Goal: Task Accomplishment & Management: Use online tool/utility

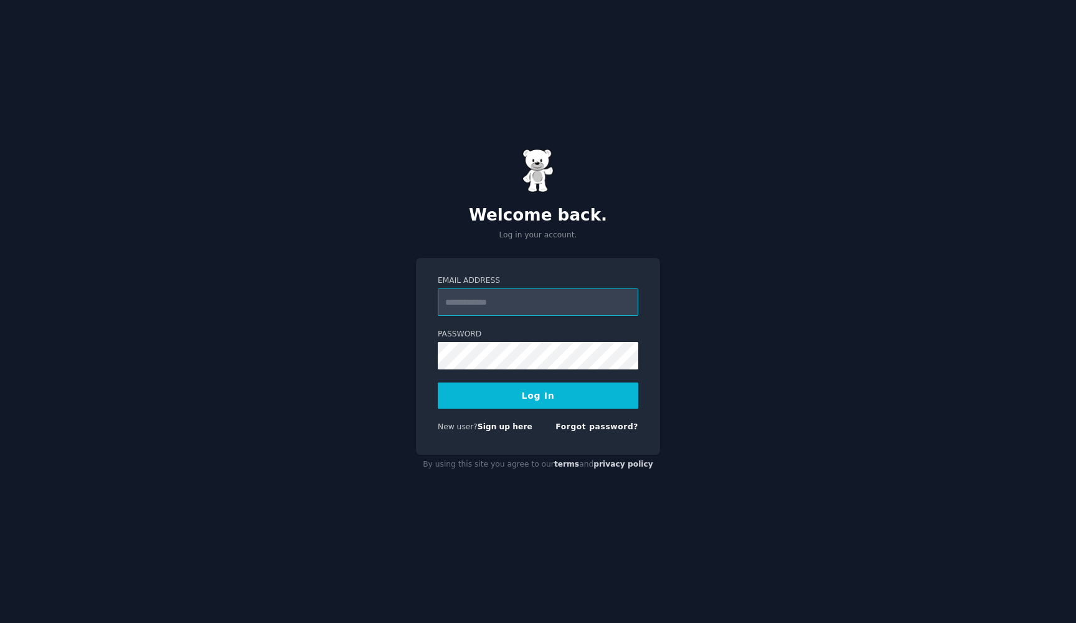
type input "**********"
click at [538, 395] on button "Log In" at bounding box center [538, 395] width 200 height 26
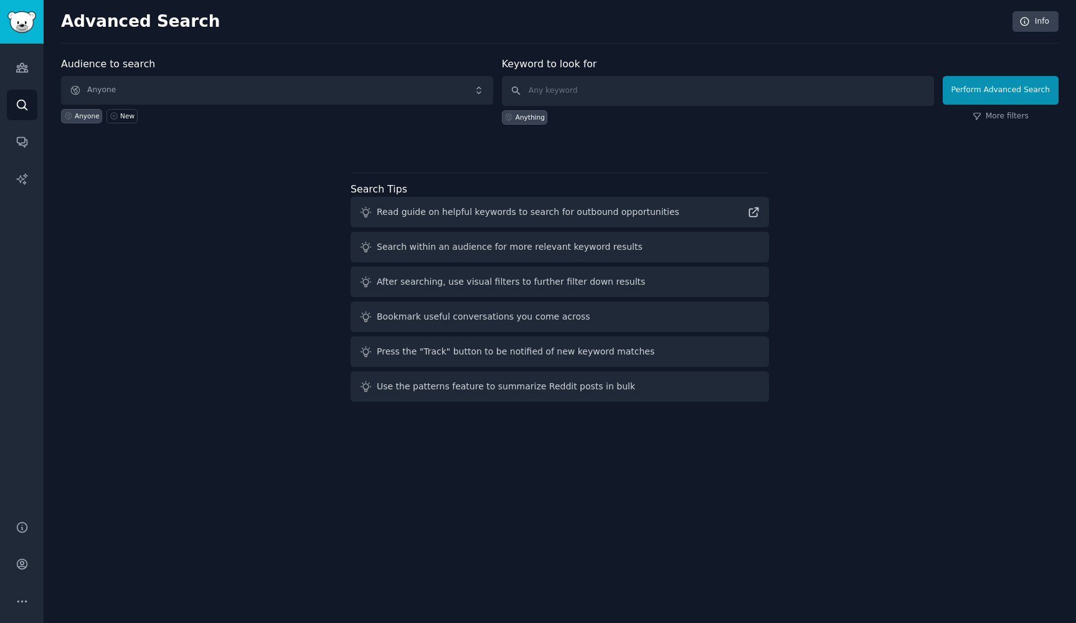
click at [283, 78] on span "Anyone" at bounding box center [277, 90] width 432 height 29
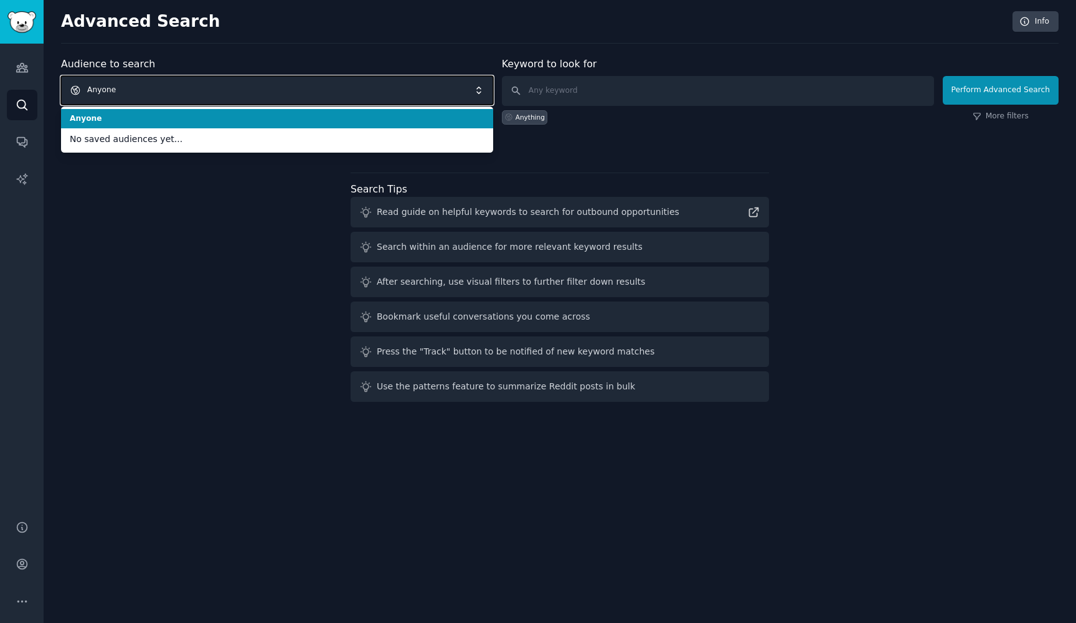
click at [249, 213] on div "Audience to search Anyone Anyone No saved audiences yet... Anyone New Keyword t…" at bounding box center [559, 232] width 997 height 350
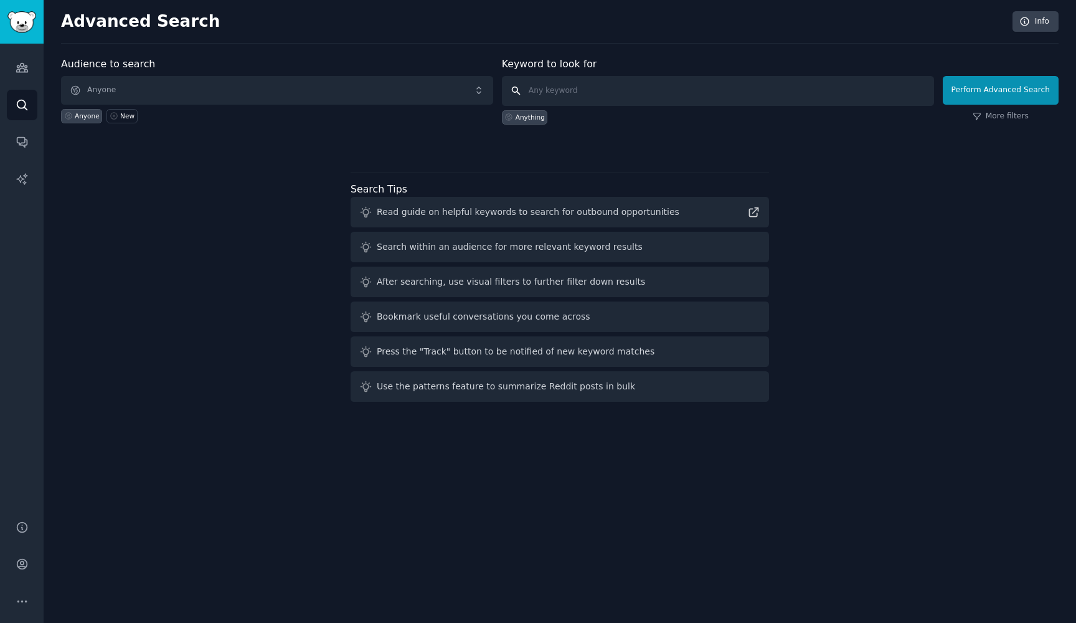
click at [580, 94] on input "text" at bounding box center [718, 91] width 432 height 30
click at [369, 73] on div "Audience to search Anyone Anyone New" at bounding box center [277, 91] width 432 height 68
click at [343, 89] on span "Anyone" at bounding box center [277, 90] width 432 height 29
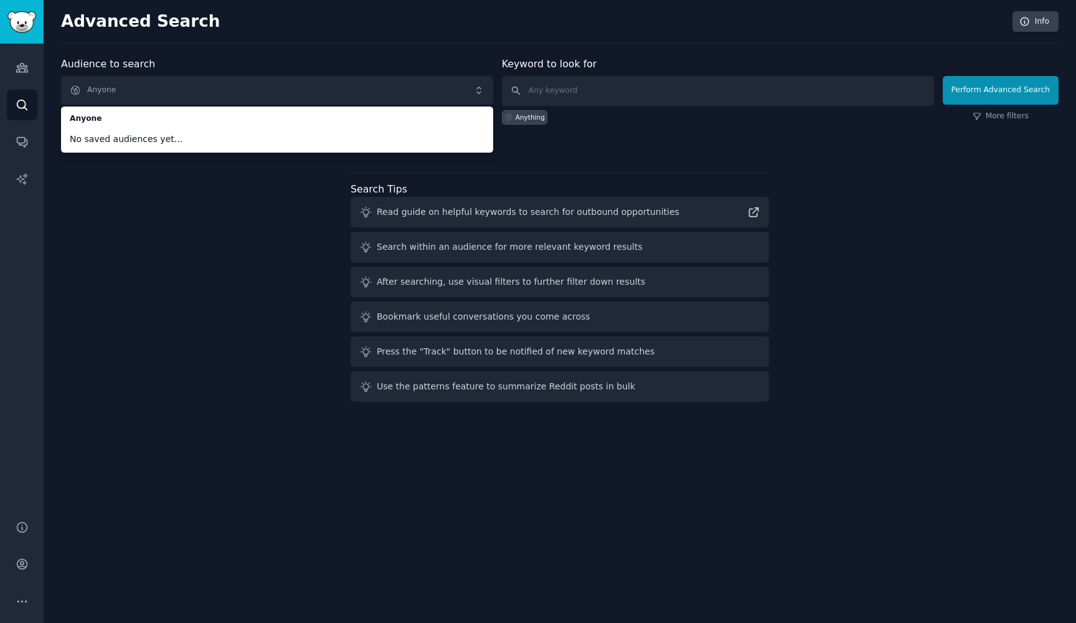
click at [248, 96] on span "Anyone" at bounding box center [277, 90] width 432 height 29
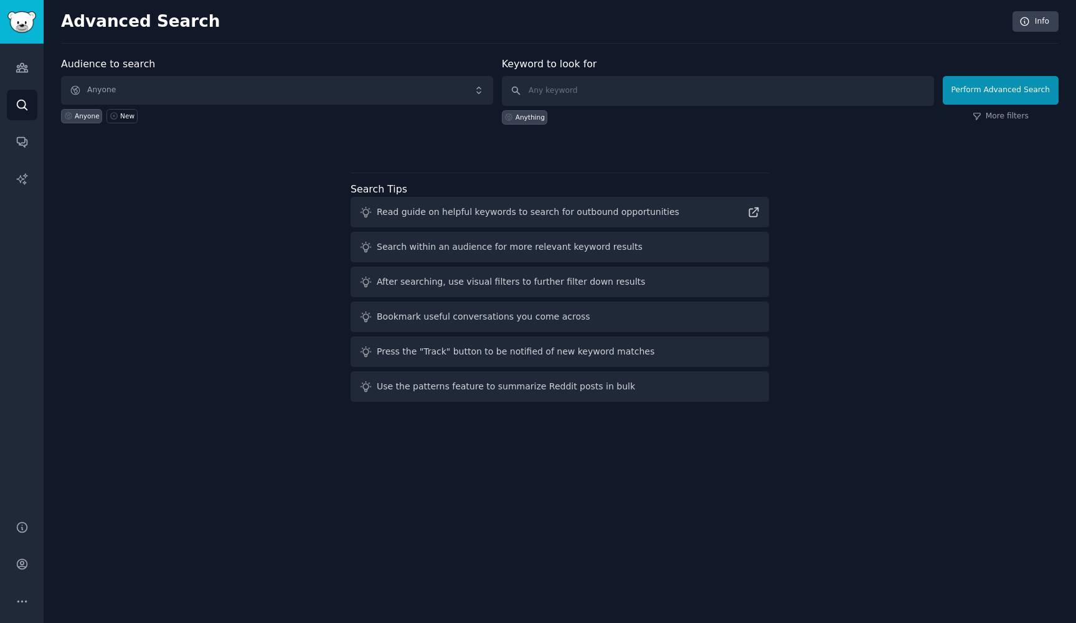
click at [248, 96] on span "Anyone" at bounding box center [277, 90] width 432 height 29
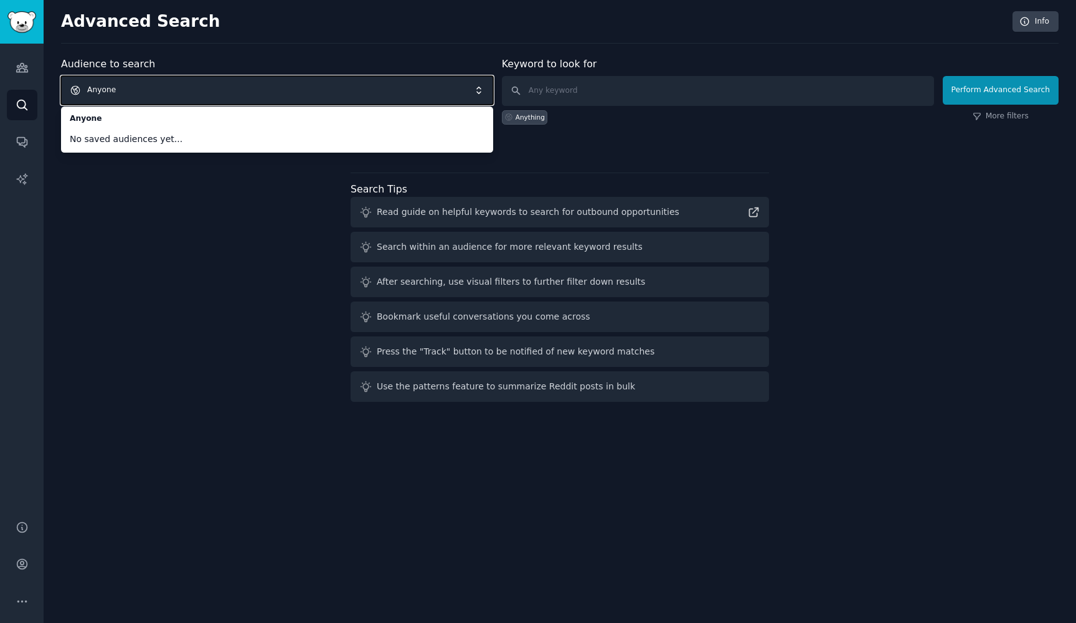
click at [181, 159] on div "Audience to search Anyone Anyone No saved audiences yet... Anyone New Keyword t…" at bounding box center [559, 232] width 997 height 350
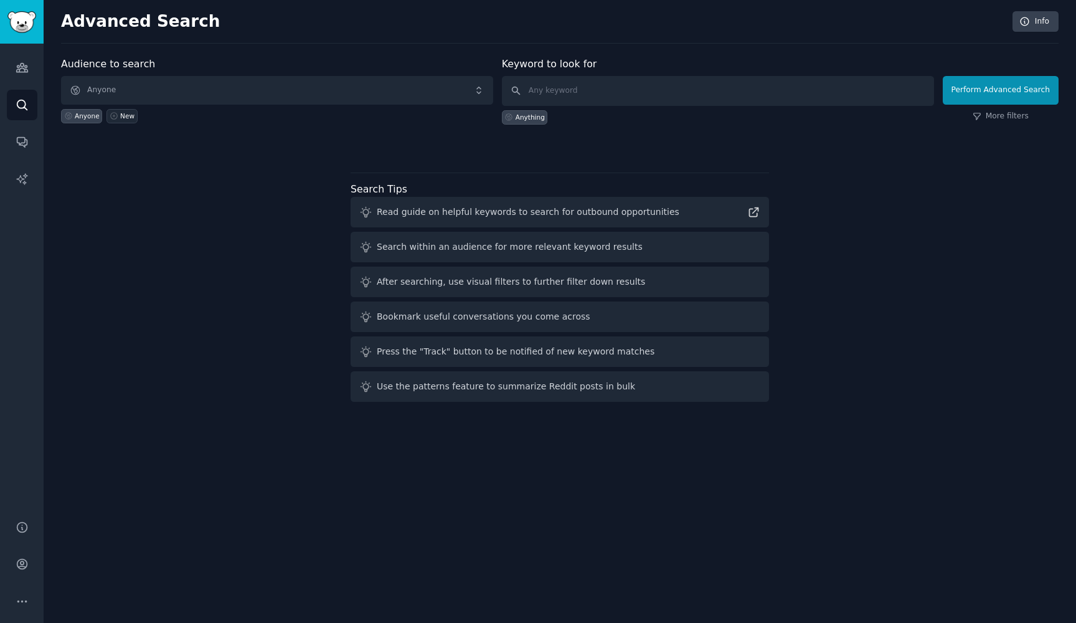
click at [121, 114] on div "New" at bounding box center [127, 115] width 14 height 9
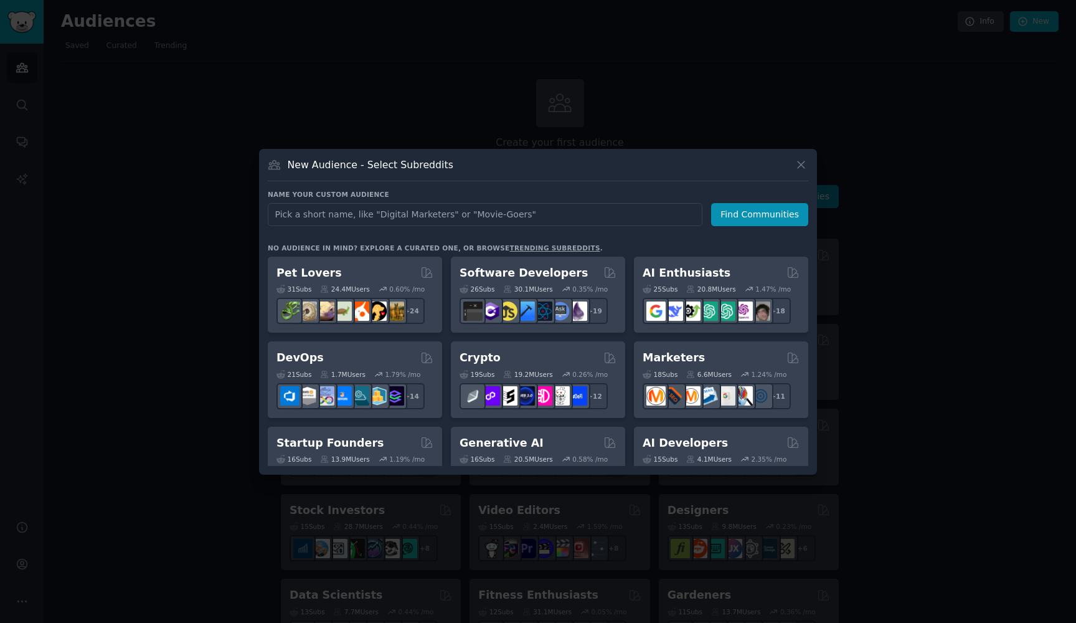
type input "pe"
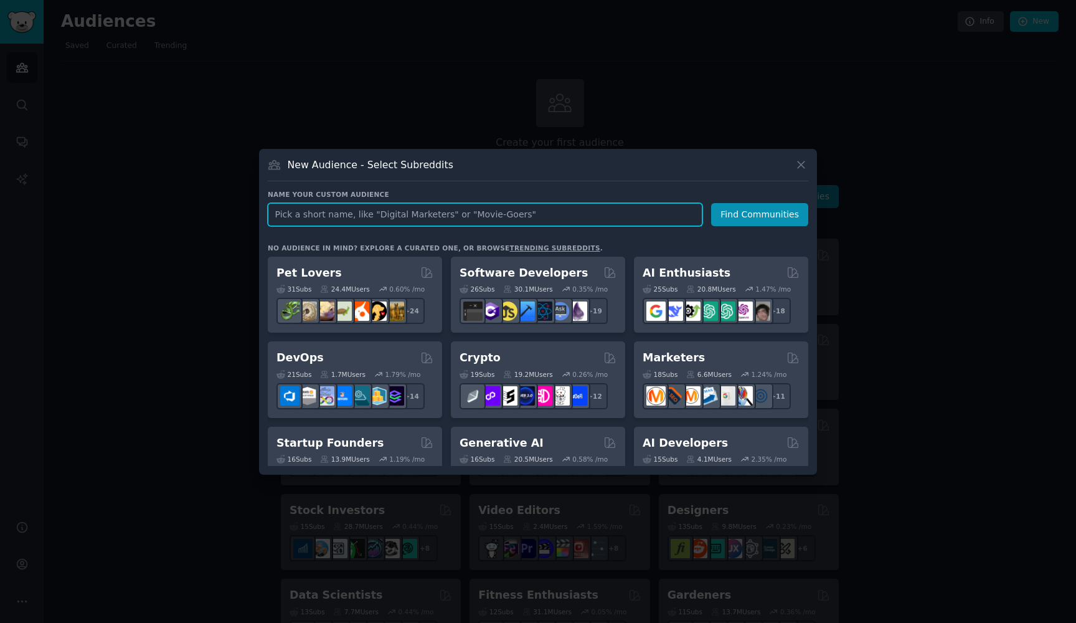
click at [374, 215] on input "text" at bounding box center [485, 214] width 435 height 23
type input "Pet"
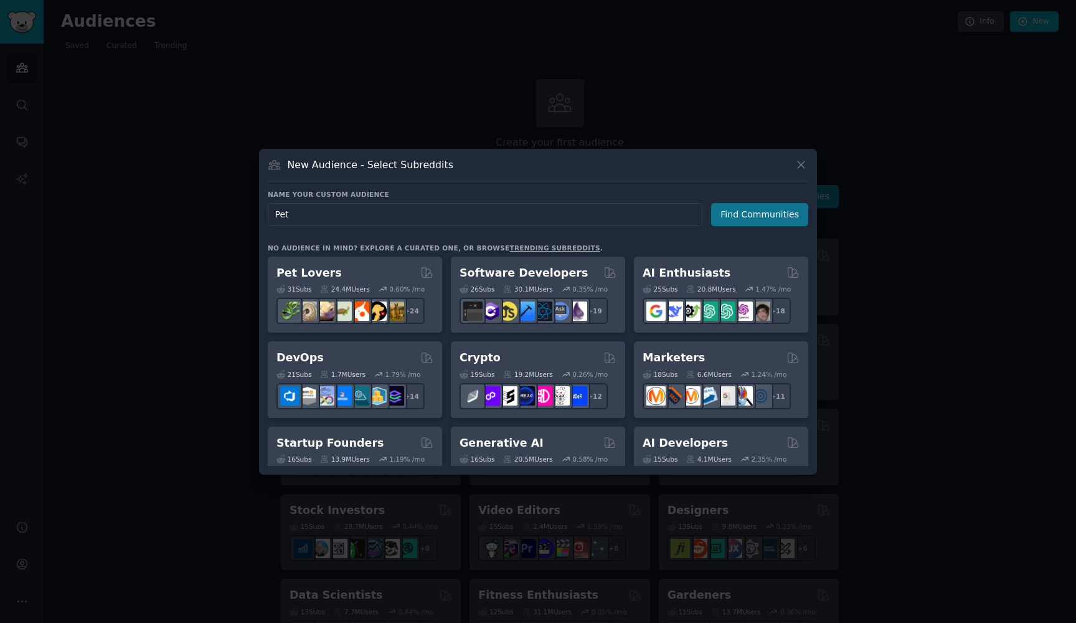
click at [766, 207] on button "Find Communities" at bounding box center [759, 214] width 97 height 23
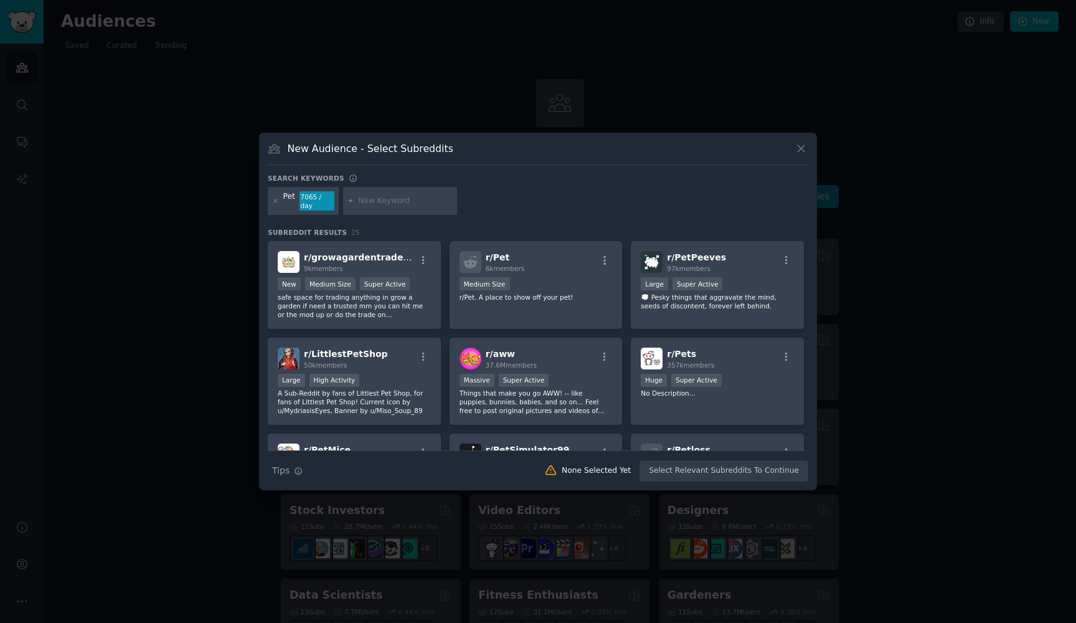
click at [313, 204] on div "7065 / day" at bounding box center [316, 201] width 35 height 20
click at [281, 204] on div "Pet 7065 / day" at bounding box center [303, 201] width 71 height 29
click at [276, 203] on icon at bounding box center [275, 200] width 7 height 7
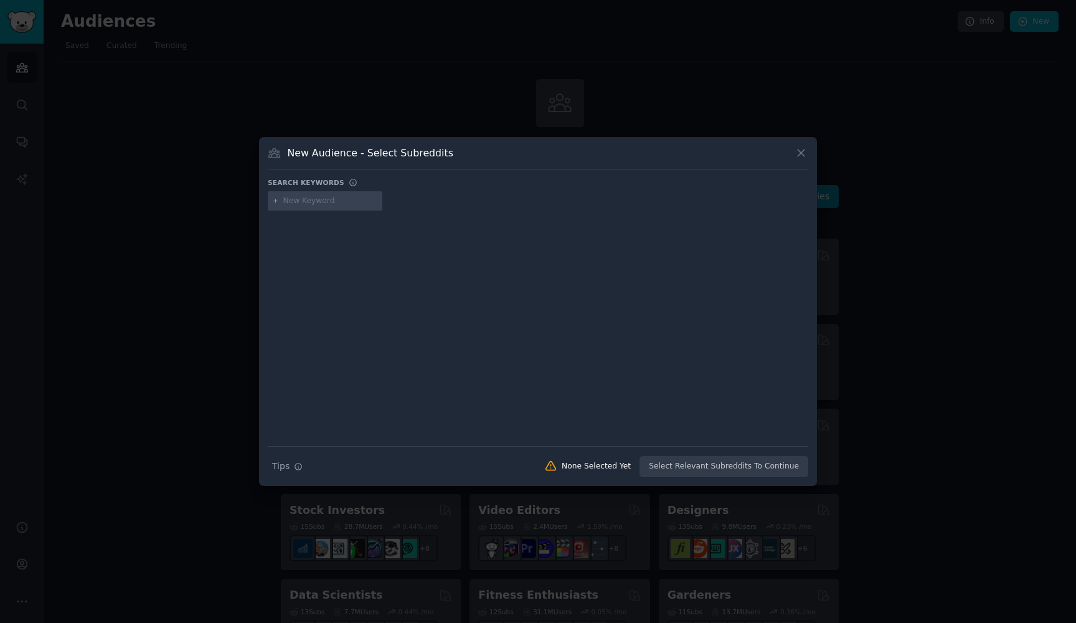
click at [326, 203] on input "text" at bounding box center [330, 200] width 95 height 11
type input "pet supplement"
click at [700, 471] on div "Search Tips Tips None Selected Yet Select Relevant Subreddits To Continue" at bounding box center [538, 461] width 540 height 31
click at [317, 399] on div at bounding box center [538, 319] width 540 height 209
click at [349, 204] on input "pet supplement" at bounding box center [330, 200] width 95 height 11
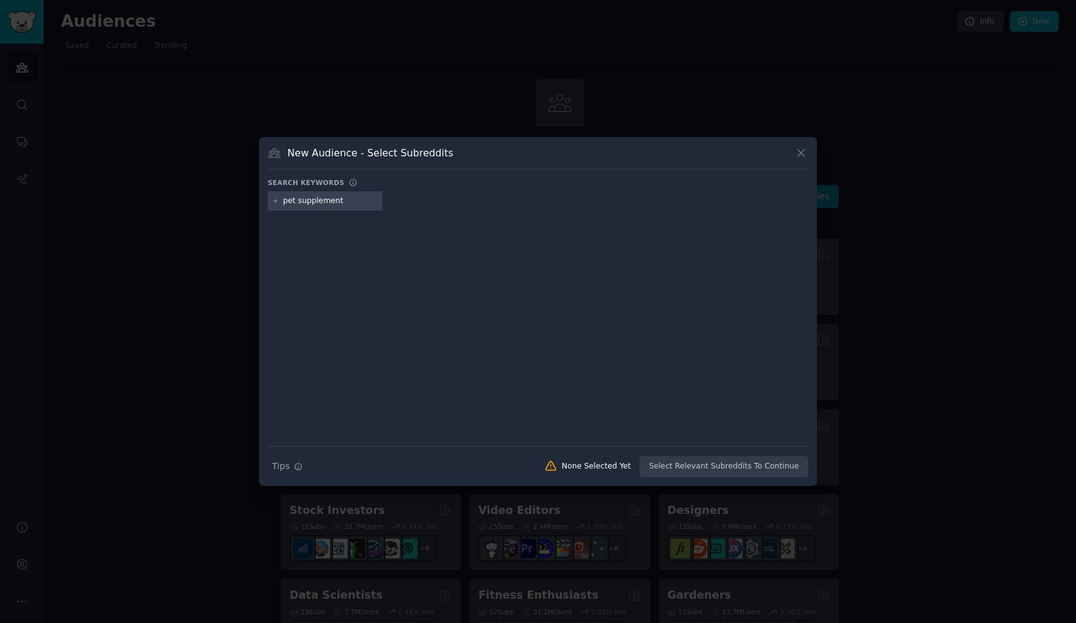
click at [273, 197] on icon at bounding box center [275, 200] width 7 height 7
click at [799, 147] on icon at bounding box center [800, 152] width 13 height 13
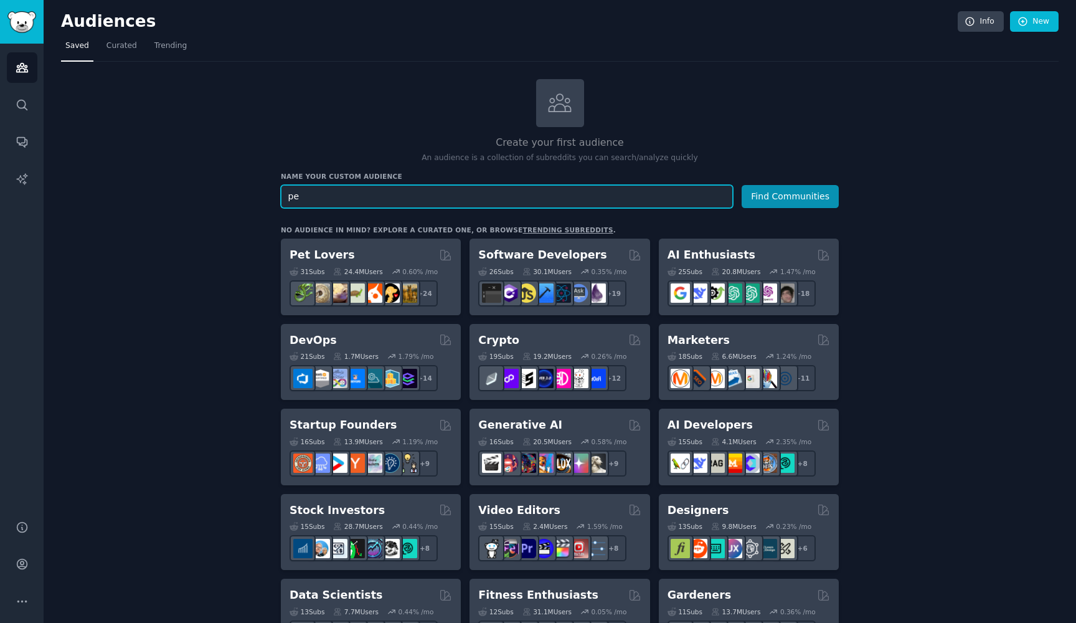
click at [448, 193] on input "pe" at bounding box center [507, 196] width 452 height 23
type input "pet supplement"
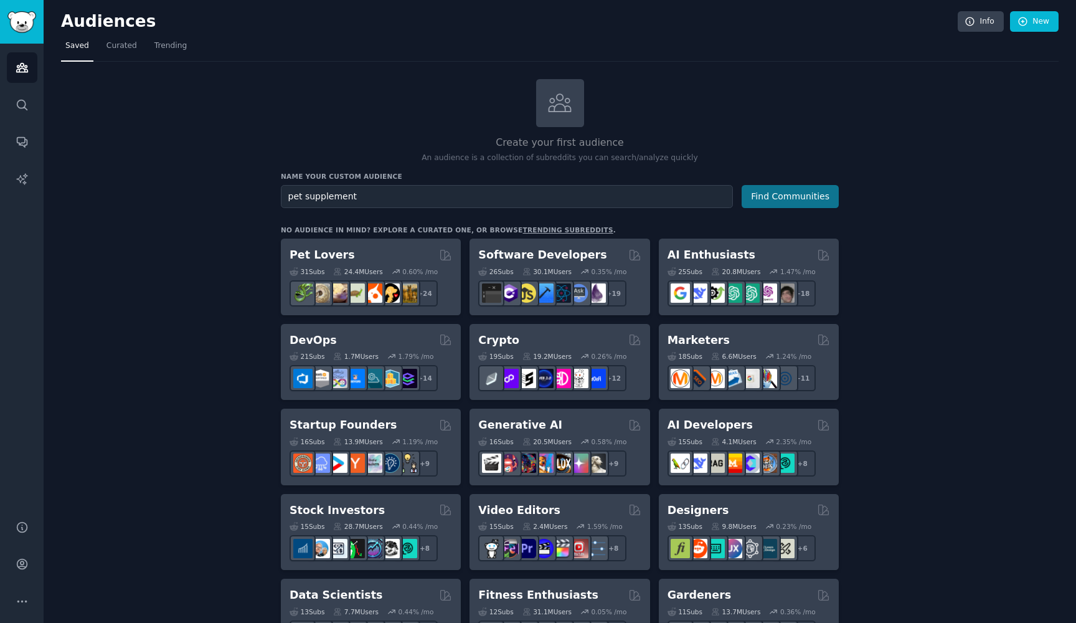
click at [811, 187] on button "Find Communities" at bounding box center [789, 196] width 97 height 23
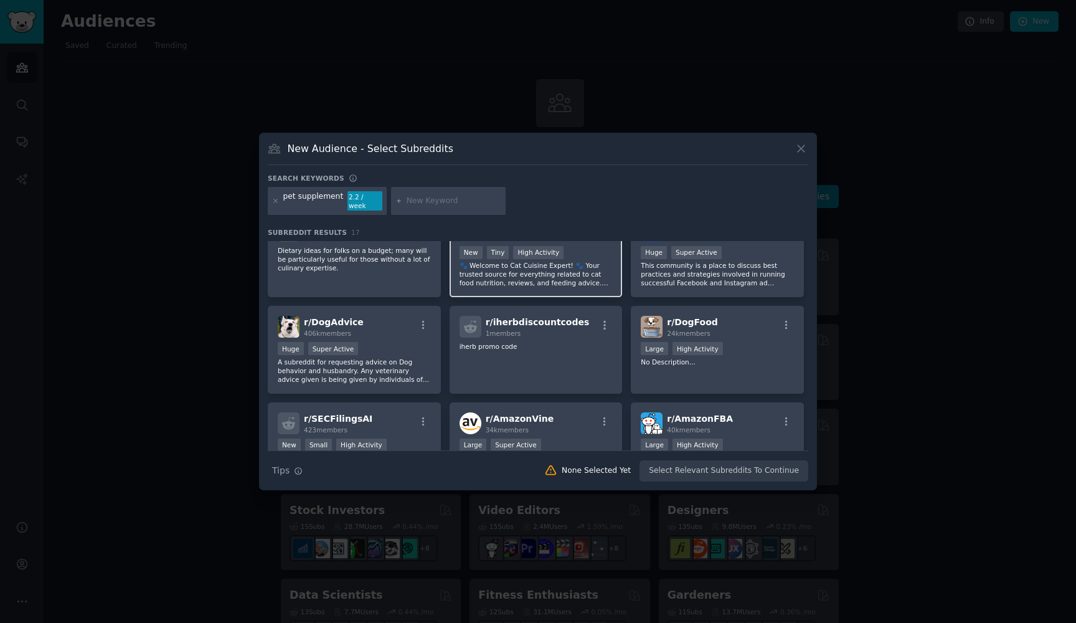
scroll to position [137, 0]
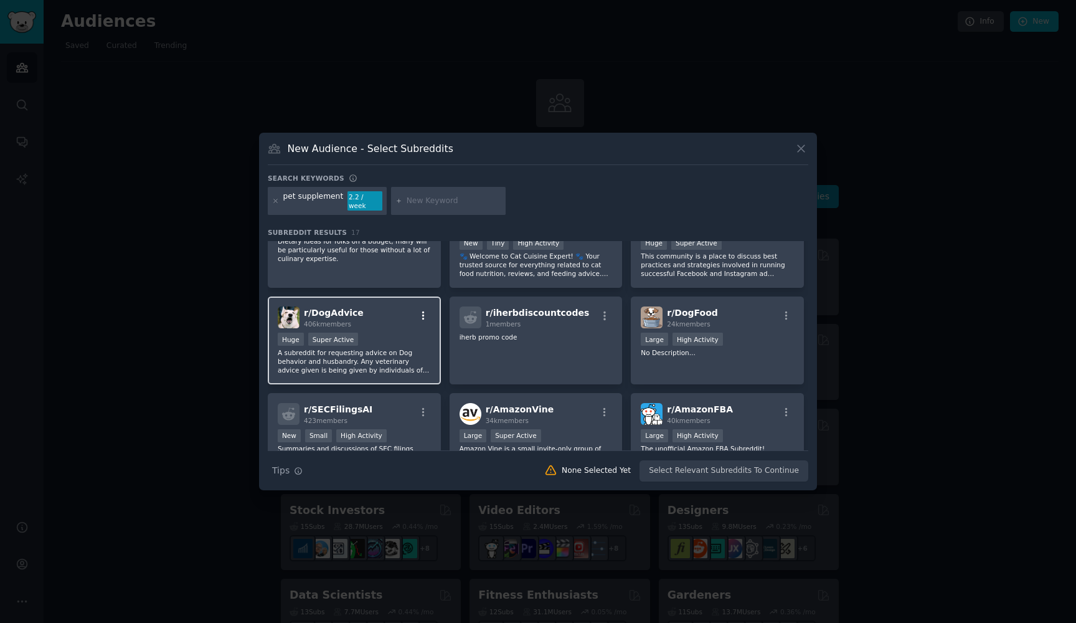
click at [420, 312] on icon "button" at bounding box center [423, 315] width 11 height 11
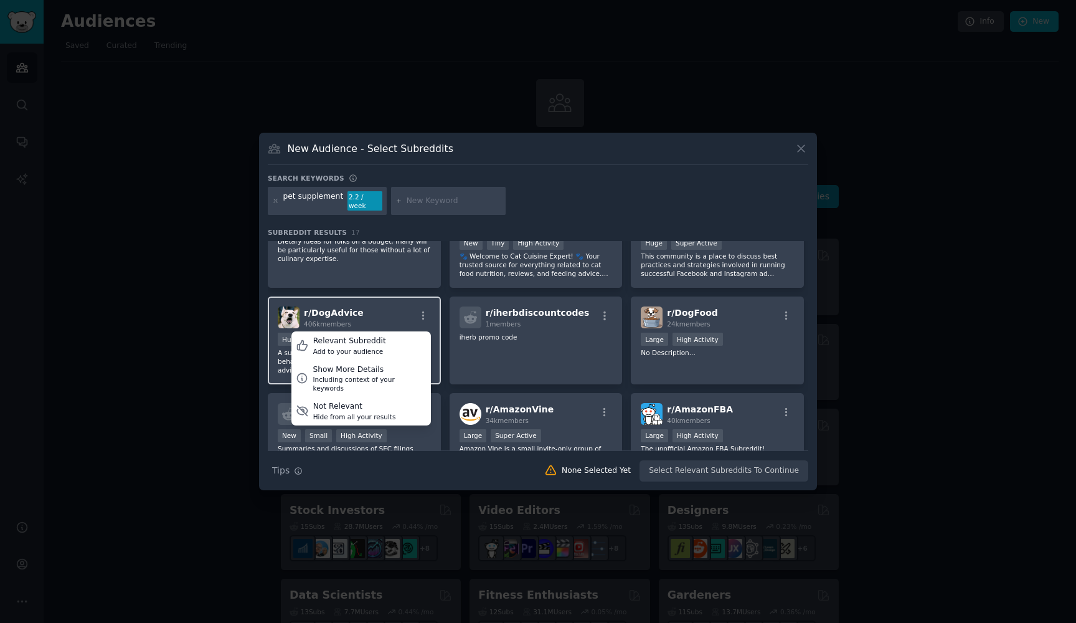
click at [395, 314] on div "r/ DogAdvice 406k members Relevant Subreddit Add to your audience Show More Det…" at bounding box center [354, 317] width 153 height 22
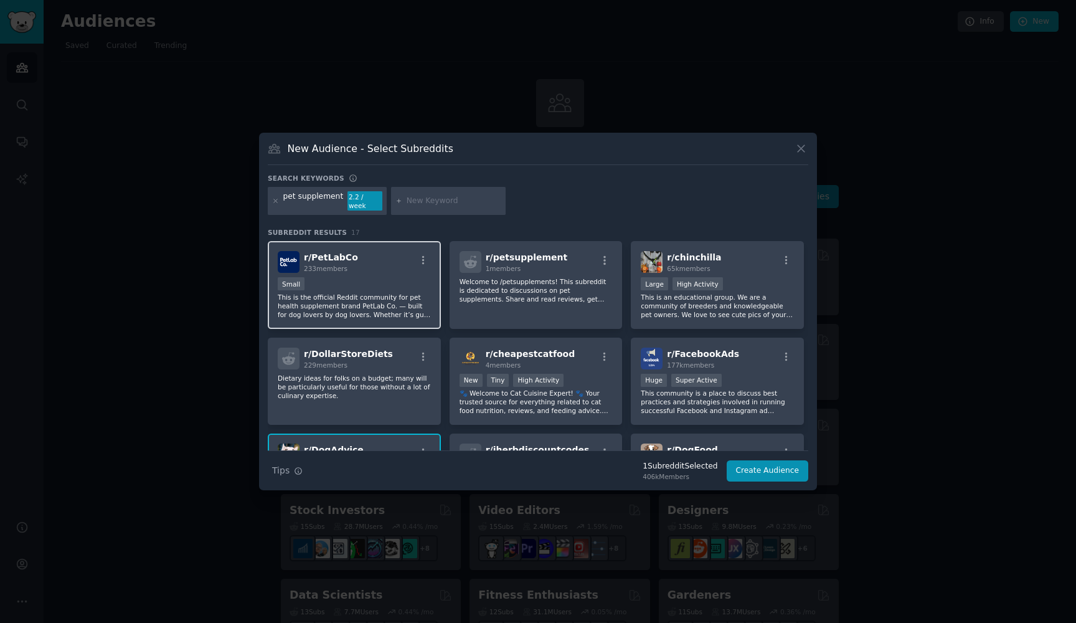
scroll to position [0, 0]
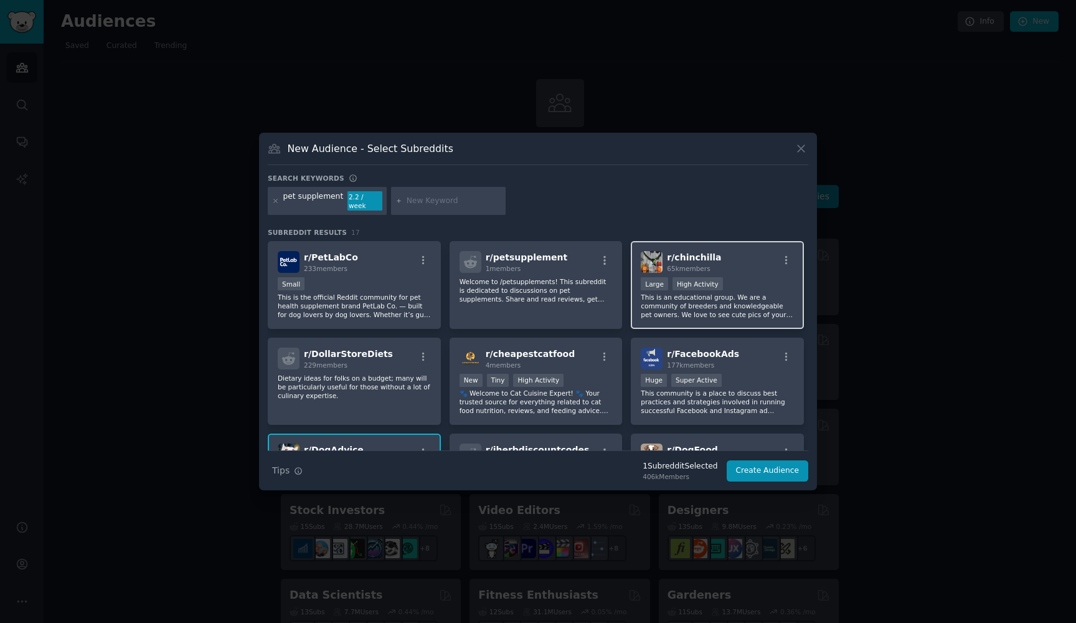
click at [771, 278] on div "Large High Activity" at bounding box center [717, 285] width 153 height 16
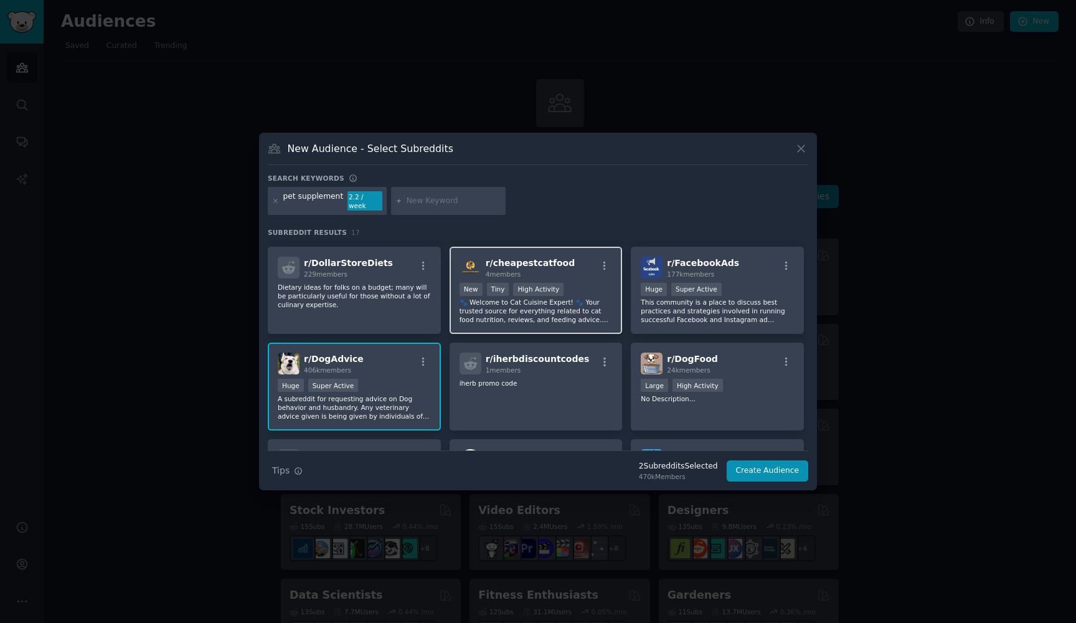
scroll to position [90, 0]
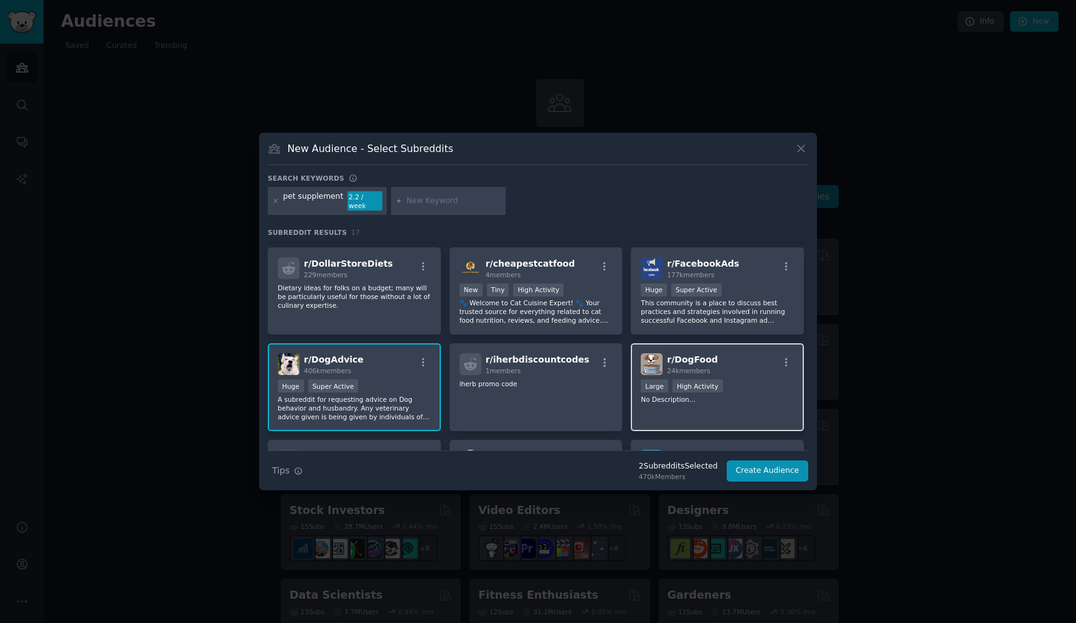
click at [739, 405] on div "r/ DogFood 24k members >= 80th percentile for submissions / day Large High Acti…" at bounding box center [717, 387] width 173 height 88
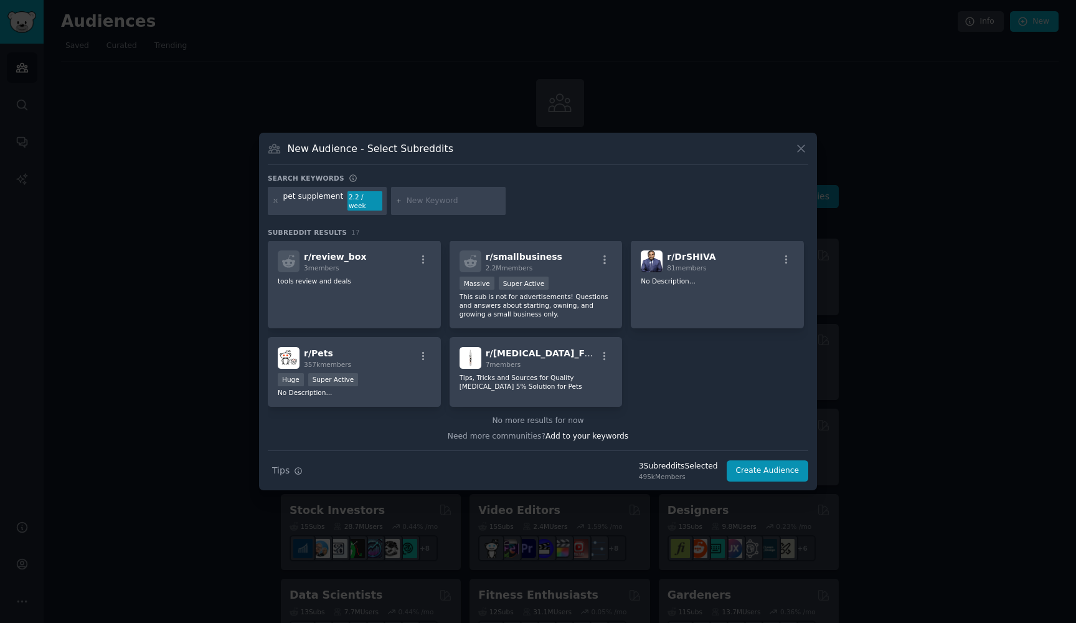
scroll to position [385, 0]
click at [391, 362] on div "r/ Pets 357k members" at bounding box center [354, 358] width 153 height 22
click at [420, 351] on icon "button" at bounding box center [423, 356] width 11 height 11
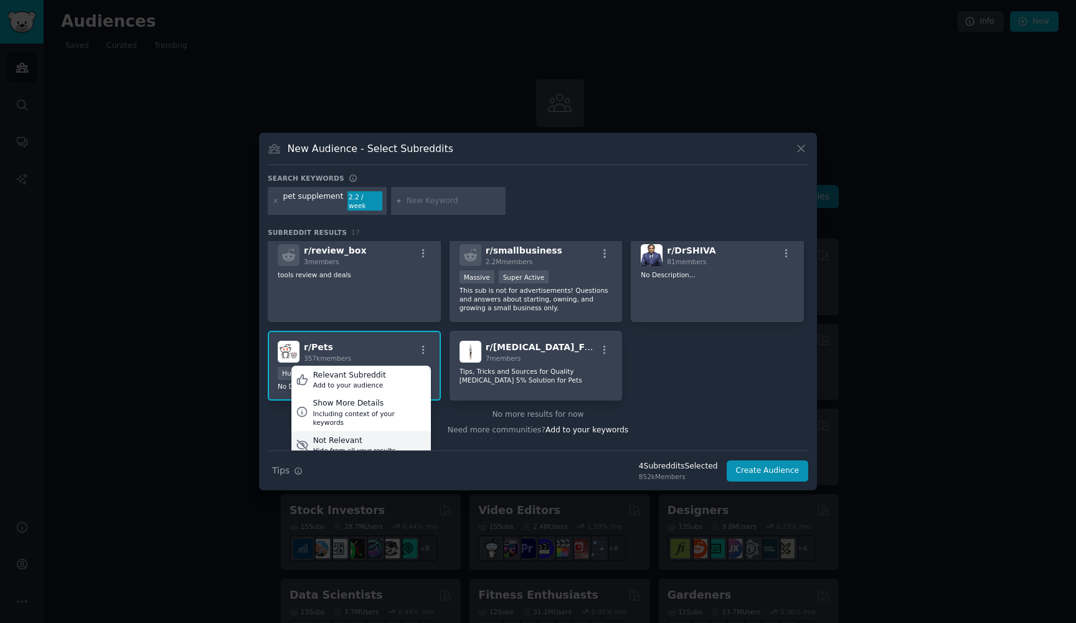
scroll to position [390, 0]
click at [696, 363] on div "r/ PetLabCo 233 members Small This is the official Reddit community for pet hea…" at bounding box center [538, 126] width 540 height 551
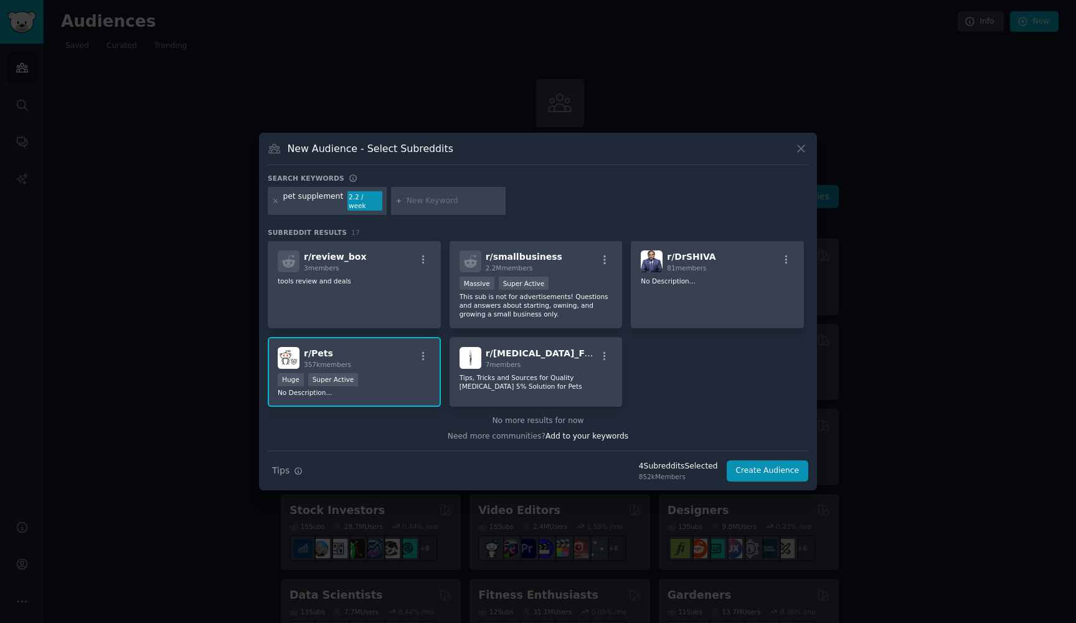
scroll to position [385, 0]
click at [753, 464] on button "Create Audience" at bounding box center [767, 470] width 82 height 21
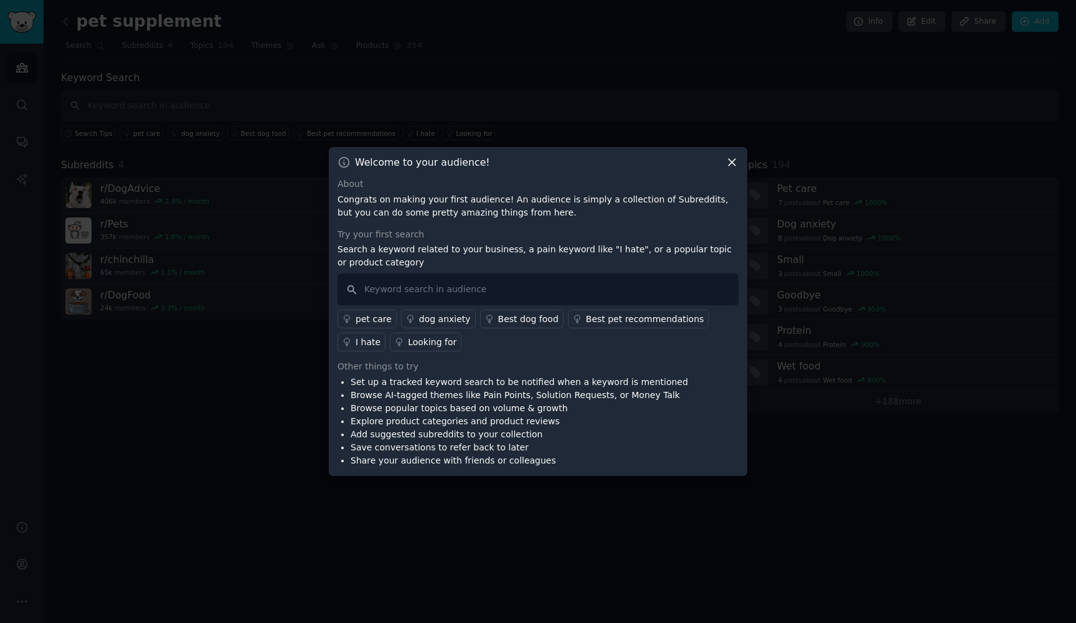
click at [362, 319] on div "pet care" at bounding box center [373, 319] width 36 height 13
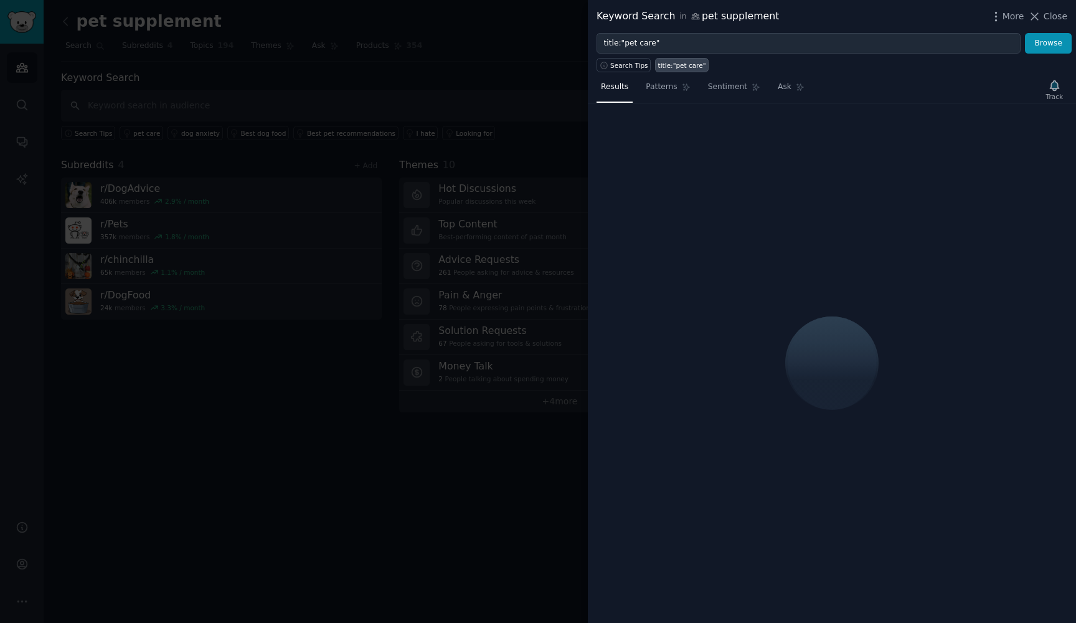
click at [369, 409] on div at bounding box center [538, 311] width 1076 height 623
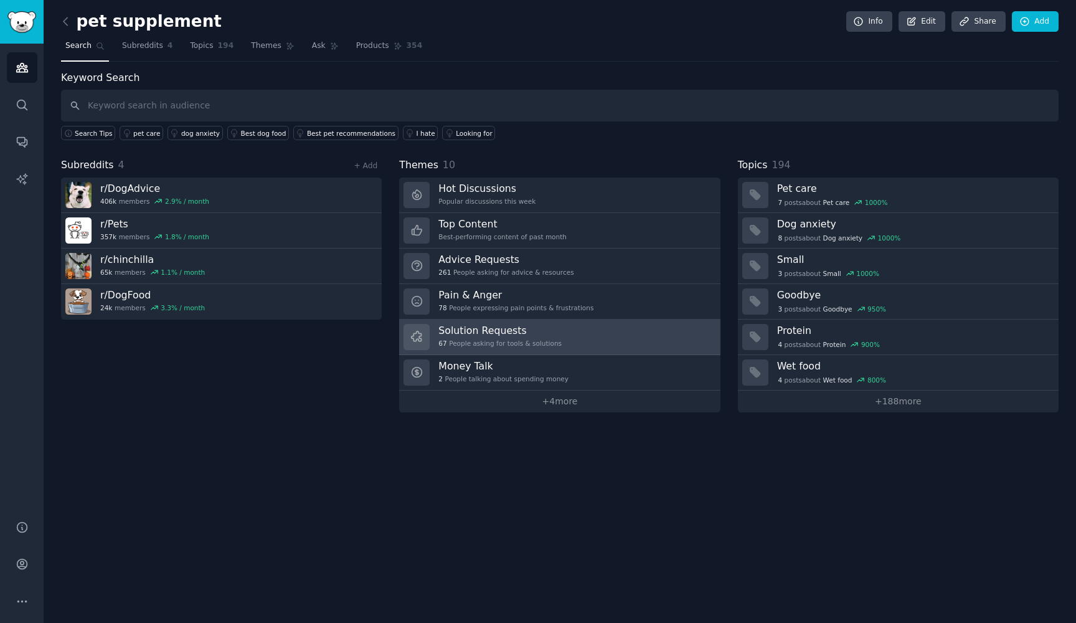
click at [545, 340] on div "67 People asking for tools & solutions" at bounding box center [499, 343] width 123 height 9
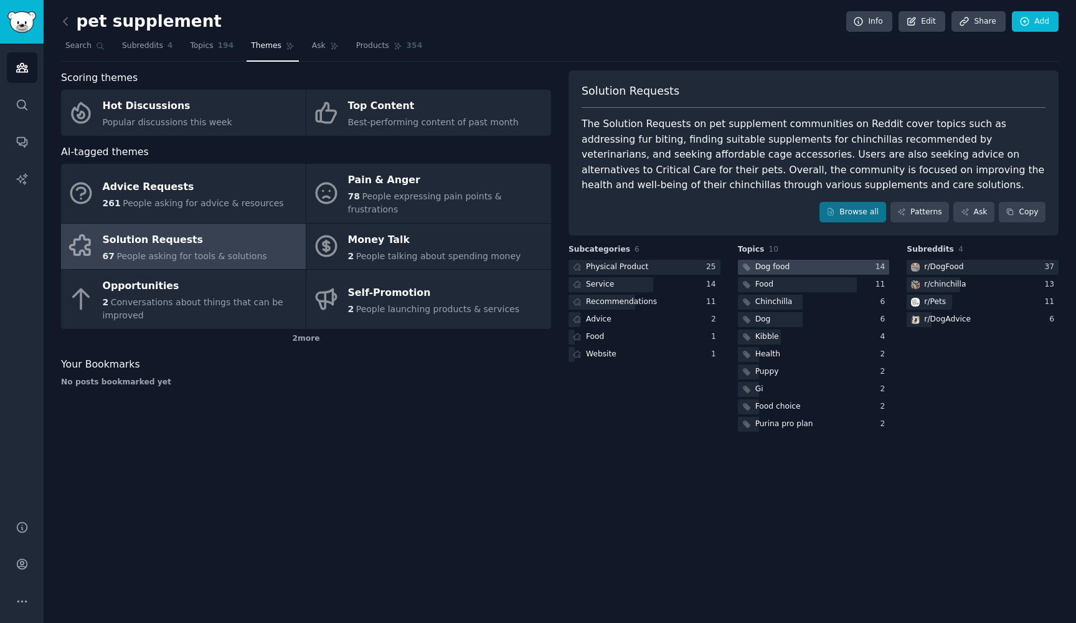
click at [817, 263] on div at bounding box center [814, 268] width 152 height 16
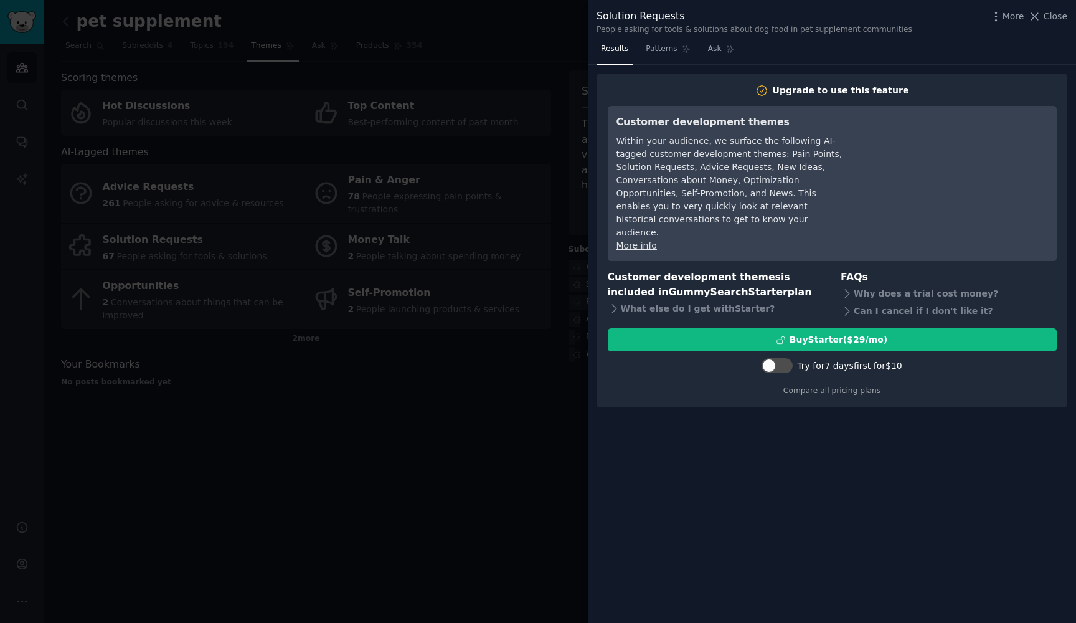
click at [453, 457] on div at bounding box center [538, 311] width 1076 height 623
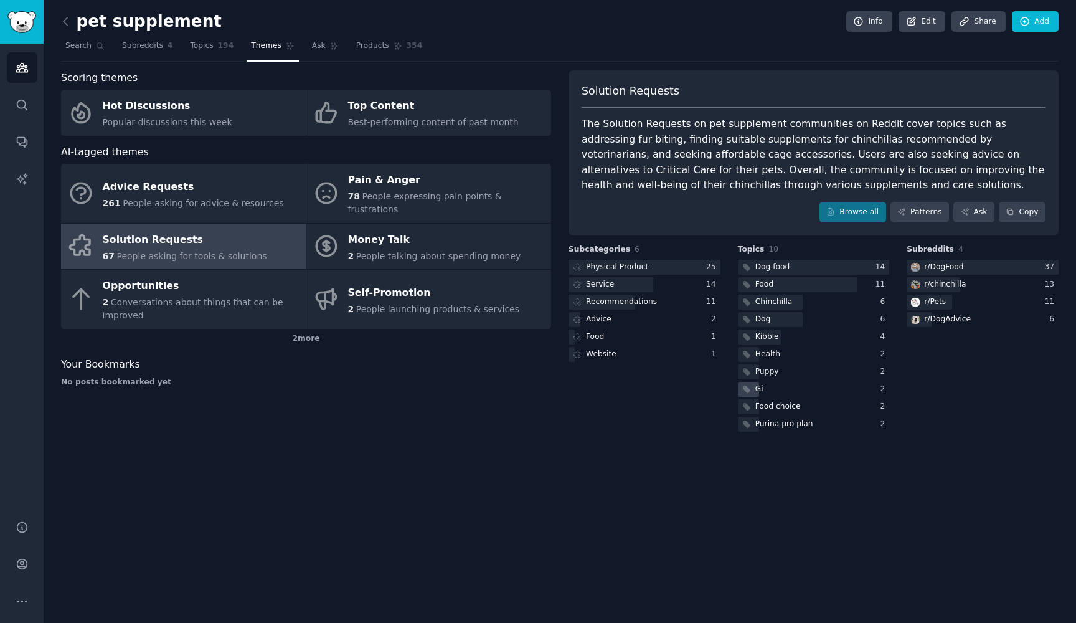
click at [789, 387] on div "Gi" at bounding box center [814, 390] width 152 height 16
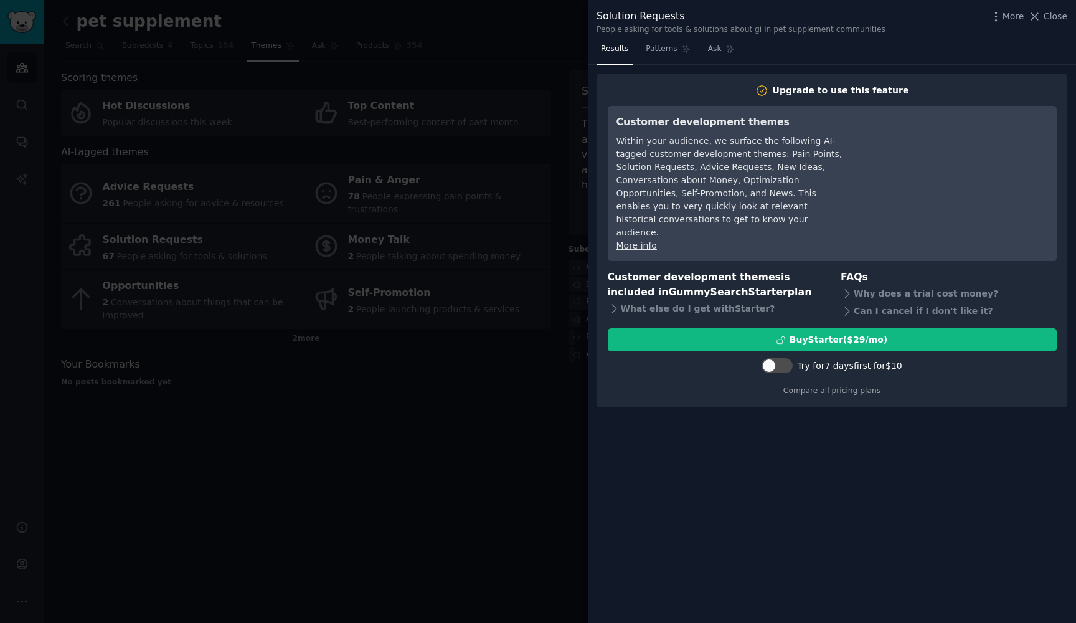
click at [494, 456] on div at bounding box center [538, 311] width 1076 height 623
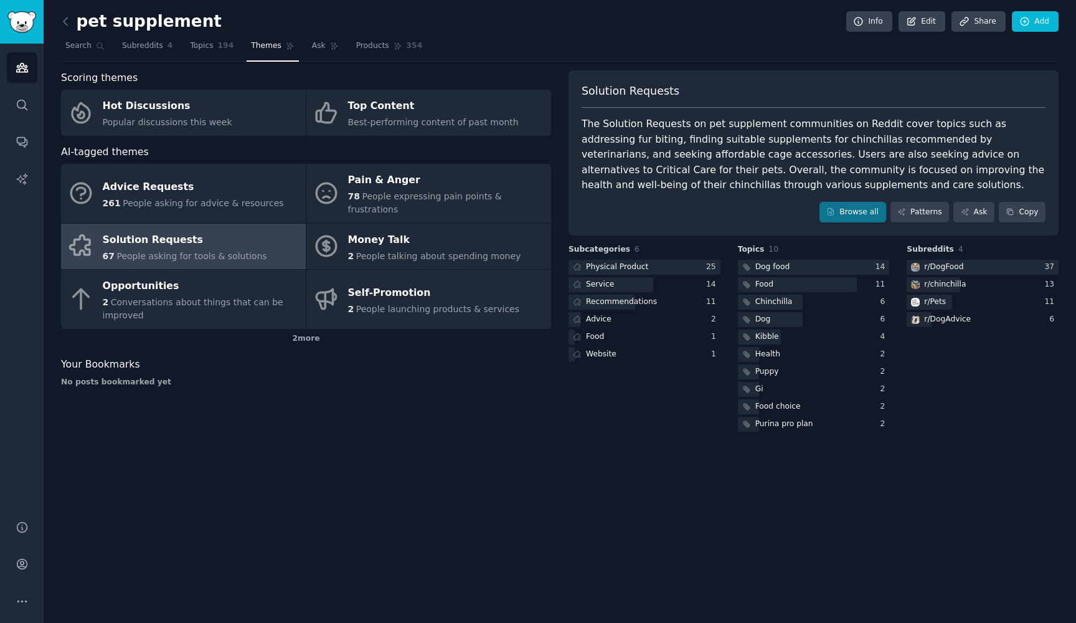
click at [72, 26] on link at bounding box center [69, 22] width 16 height 20
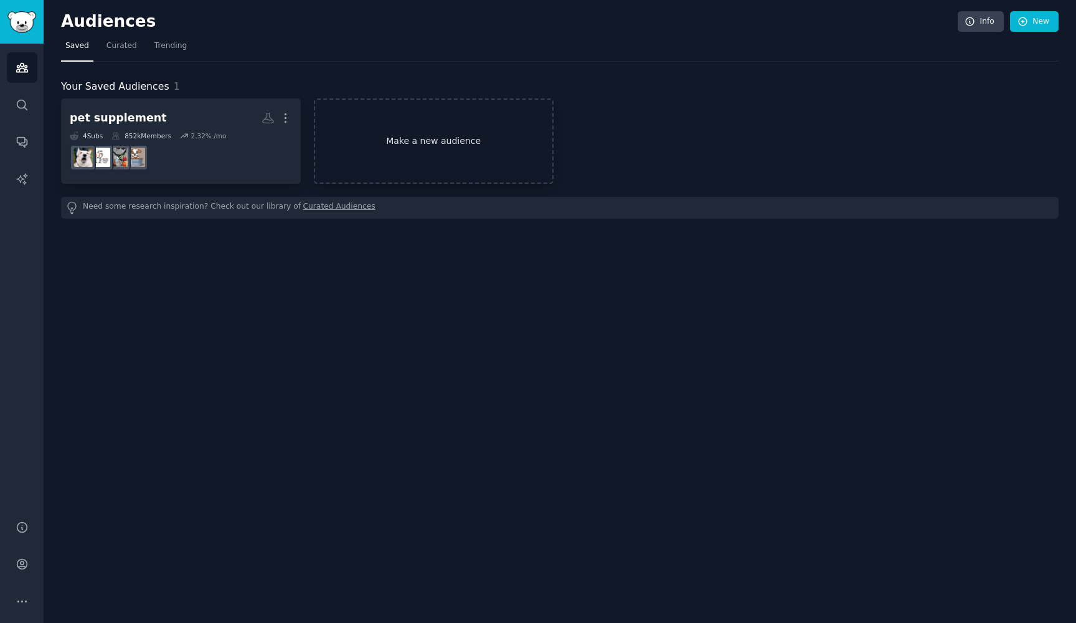
click at [421, 149] on link "Make a new audience" at bounding box center [434, 140] width 240 height 85
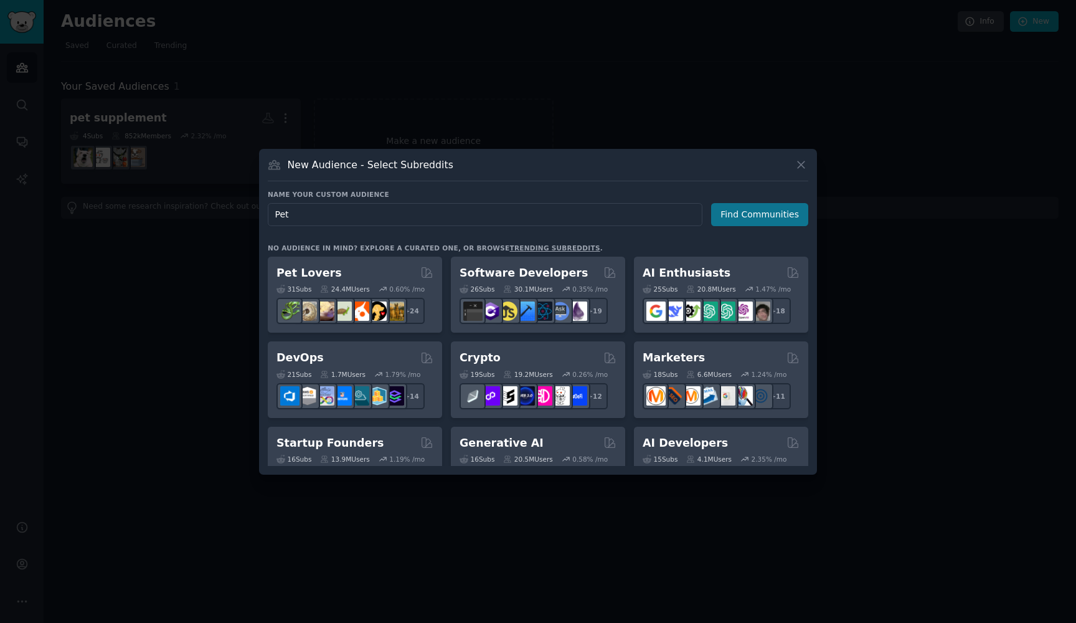
type input "Pet"
click at [759, 225] on button "Find Communities" at bounding box center [759, 214] width 97 height 23
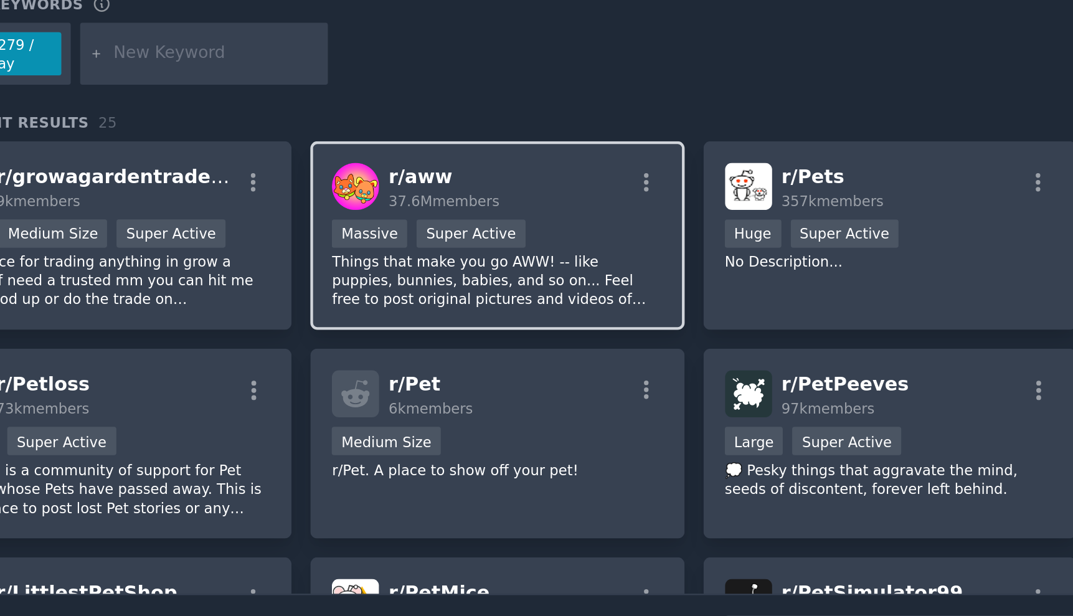
click at [458, 274] on div "Massive Super Active" at bounding box center [534, 282] width 153 height 16
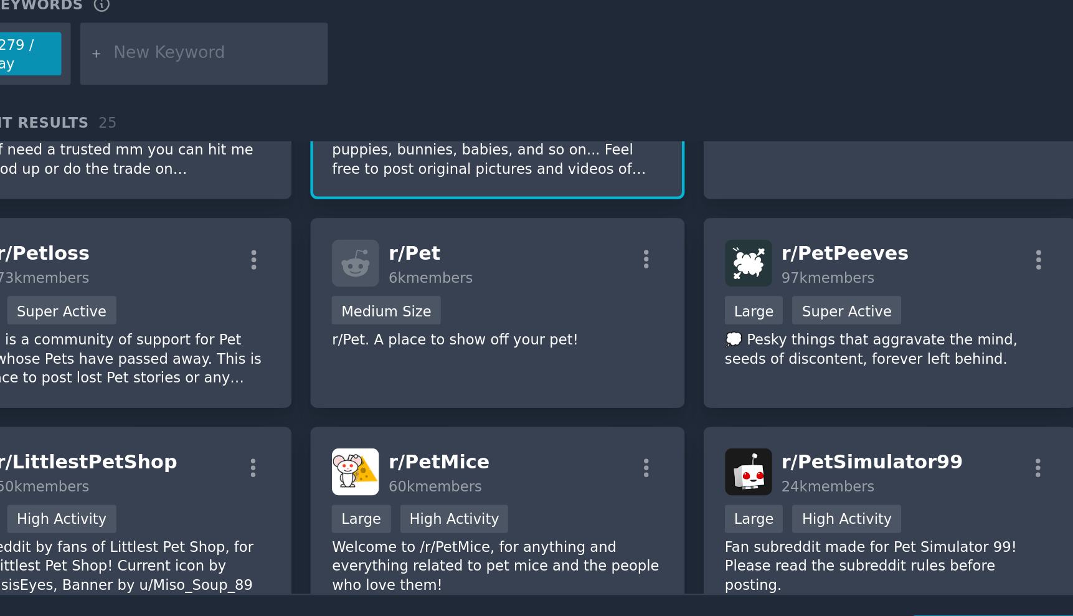
scroll to position [51, 0]
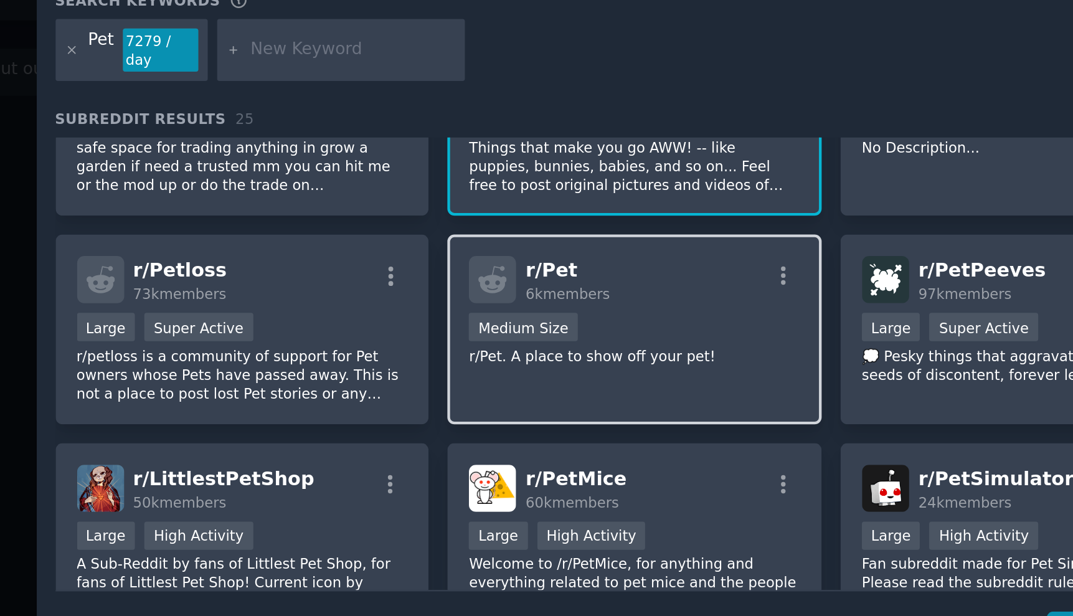
click at [448, 283] on div "r/ Pet 6k members Medium Size r/Pet. A place to show off your pet!" at bounding box center [534, 327] width 173 height 88
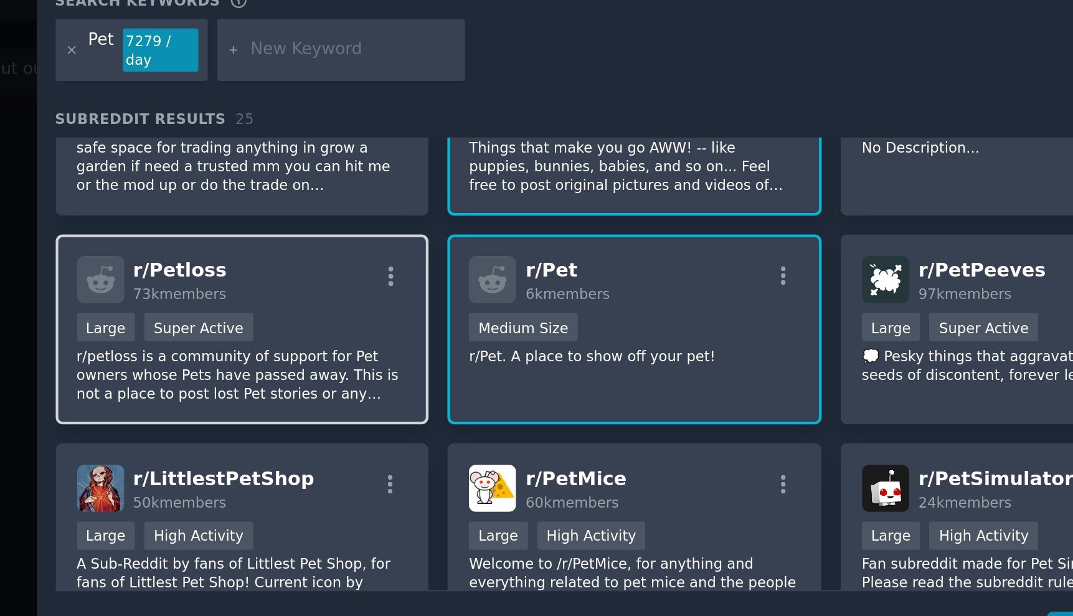
click at [276, 319] on div "Large Super Active" at bounding box center [352, 327] width 153 height 16
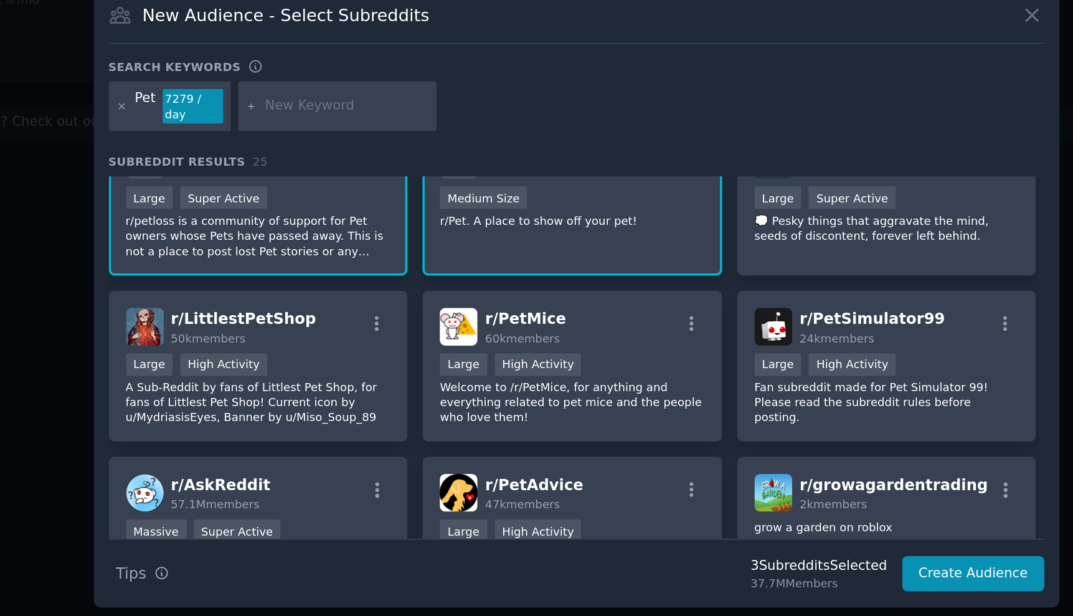
scroll to position [146, 0]
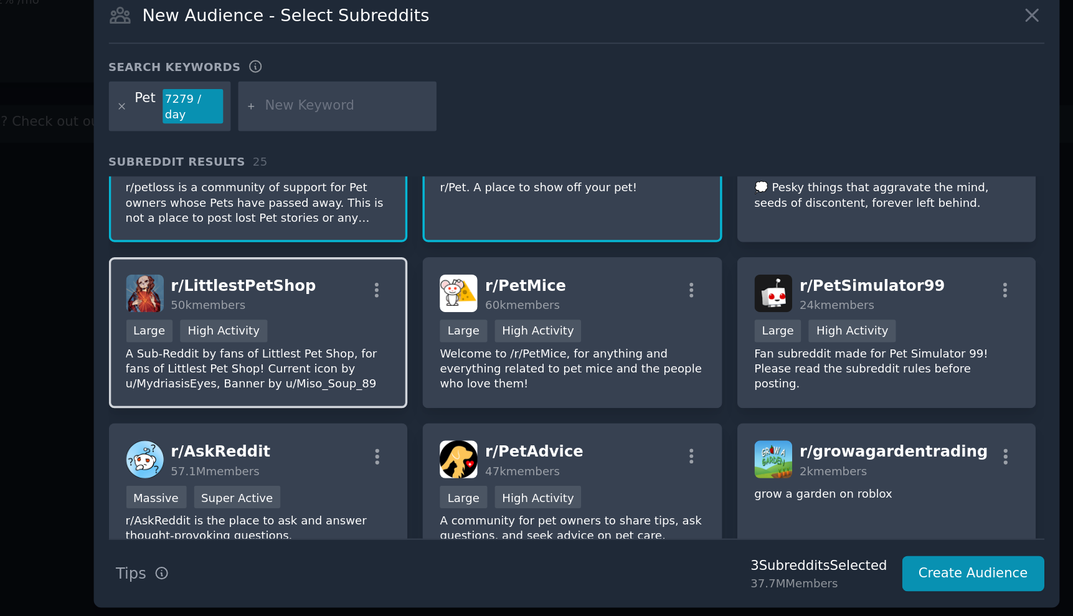
click at [276, 321] on div "Large High Activity" at bounding box center [352, 329] width 153 height 16
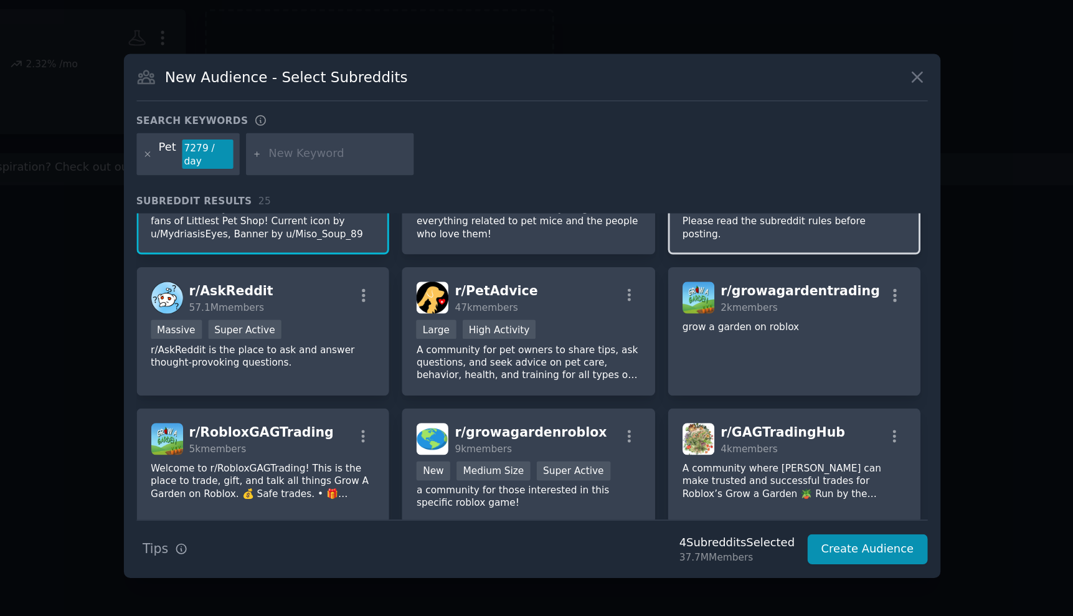
scroll to position [255, 0]
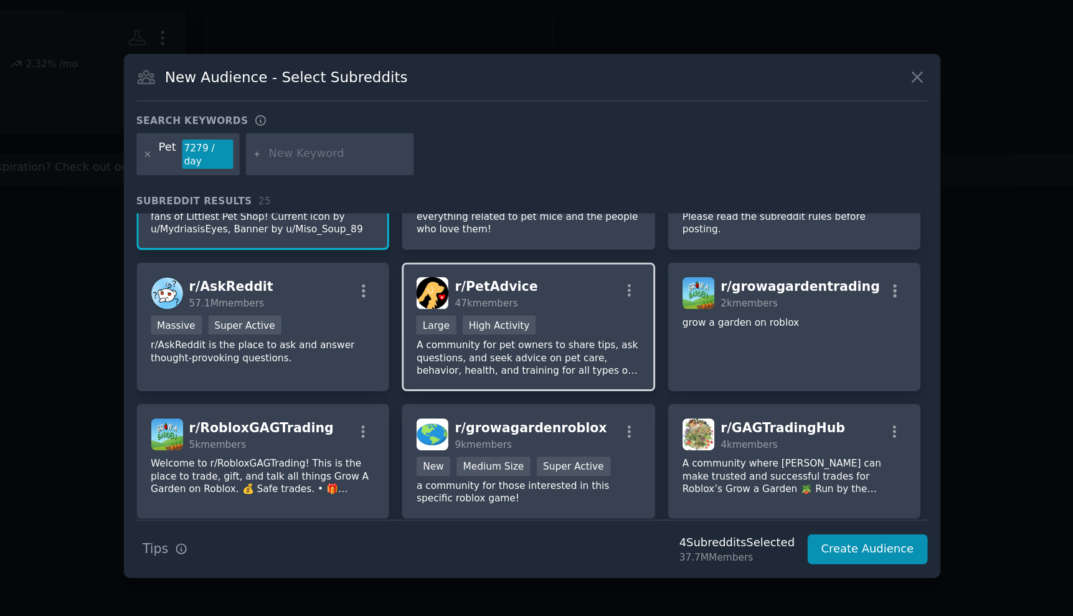
click at [448, 271] on div "r/ PetAdvice 47k members Large High Activity A community for pet owners to shar…" at bounding box center [534, 315] width 173 height 88
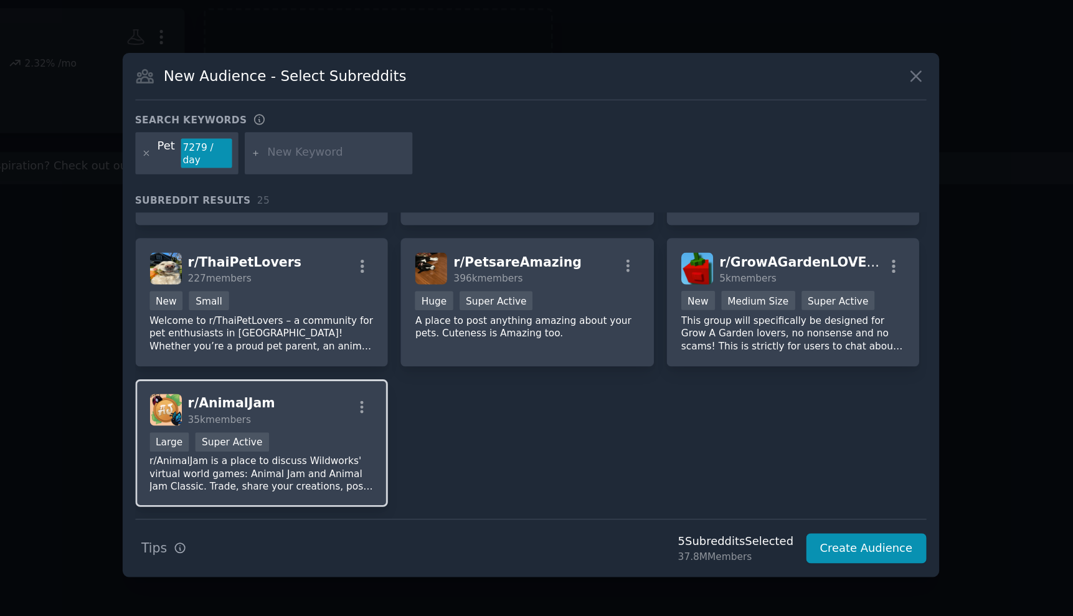
scroll to position [634, 0]
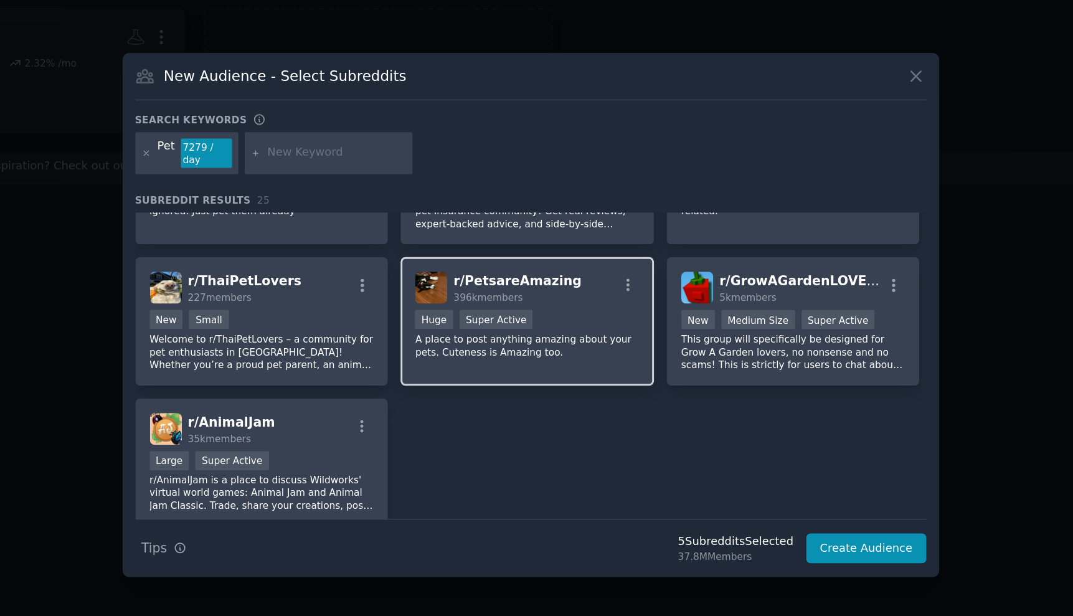
click at [448, 268] on div "r/ PetsareAmazing 396k members Huge Super Active A place to post anything amazi…" at bounding box center [534, 312] width 173 height 88
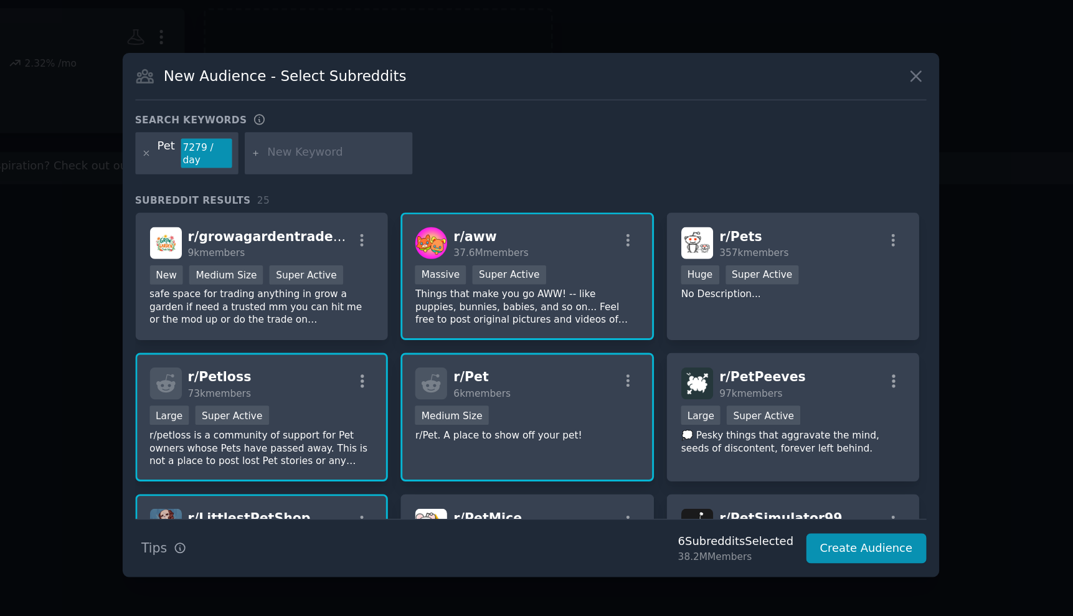
scroll to position [0, 0]
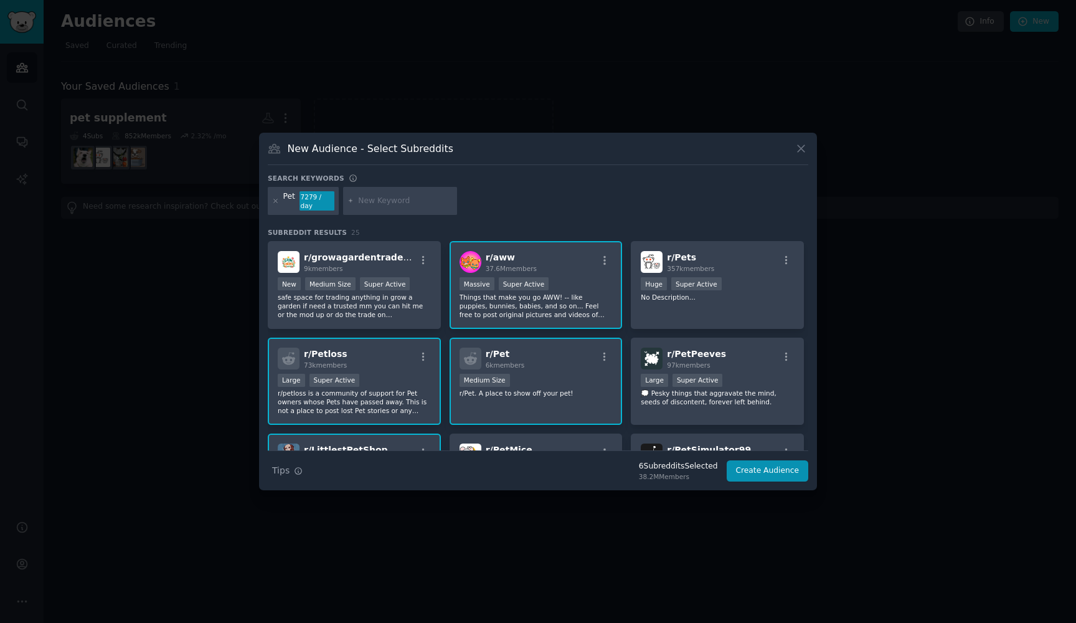
click at [402, 202] on input "text" at bounding box center [405, 200] width 95 height 11
type input "dogs"
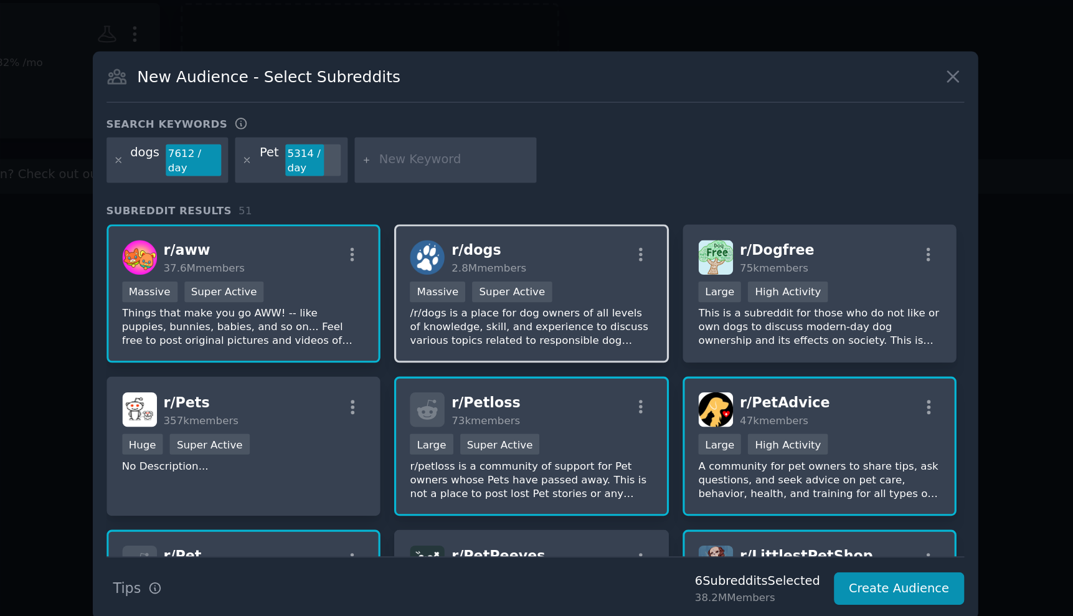
click at [458, 248] on div "r/ dogs 2.8M members" at bounding box center [534, 259] width 153 height 22
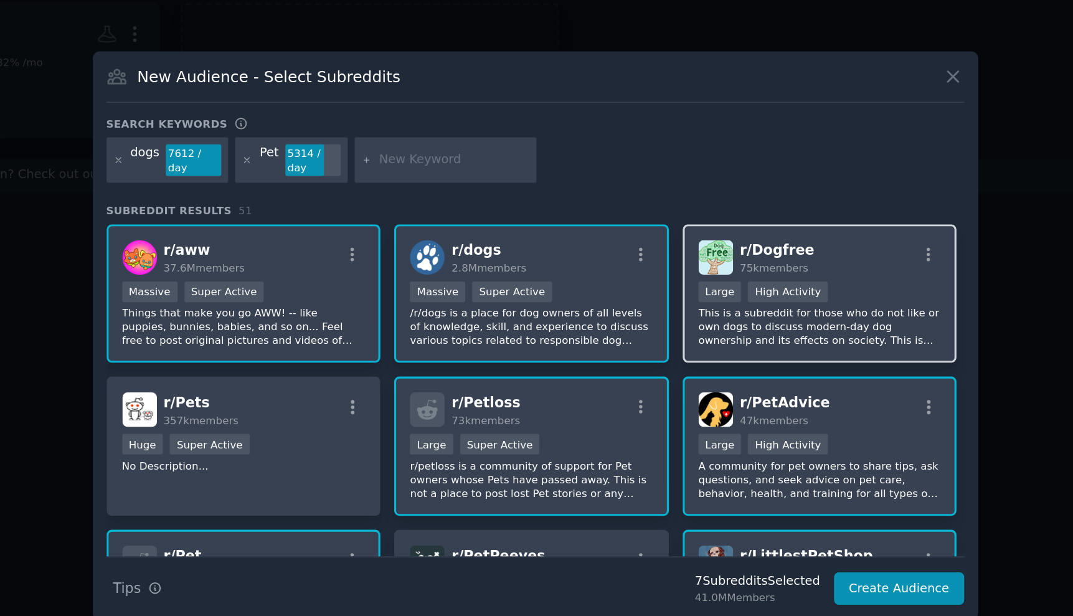
click at [639, 248] on div "r/ Dogfree 75k members" at bounding box center [715, 259] width 153 height 22
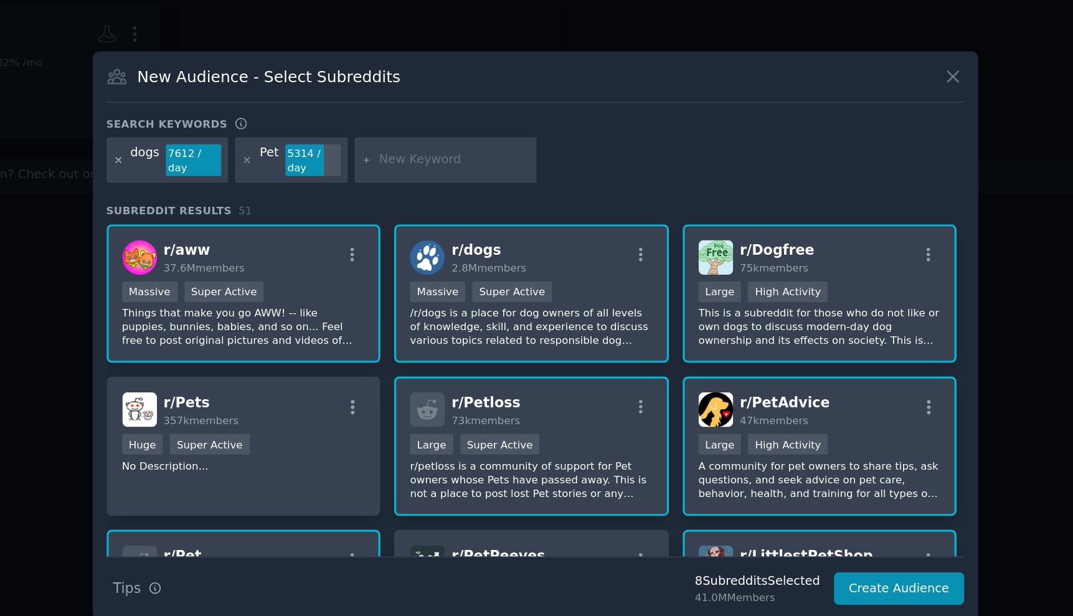
click at [271, 194] on icon at bounding box center [274, 197] width 7 height 7
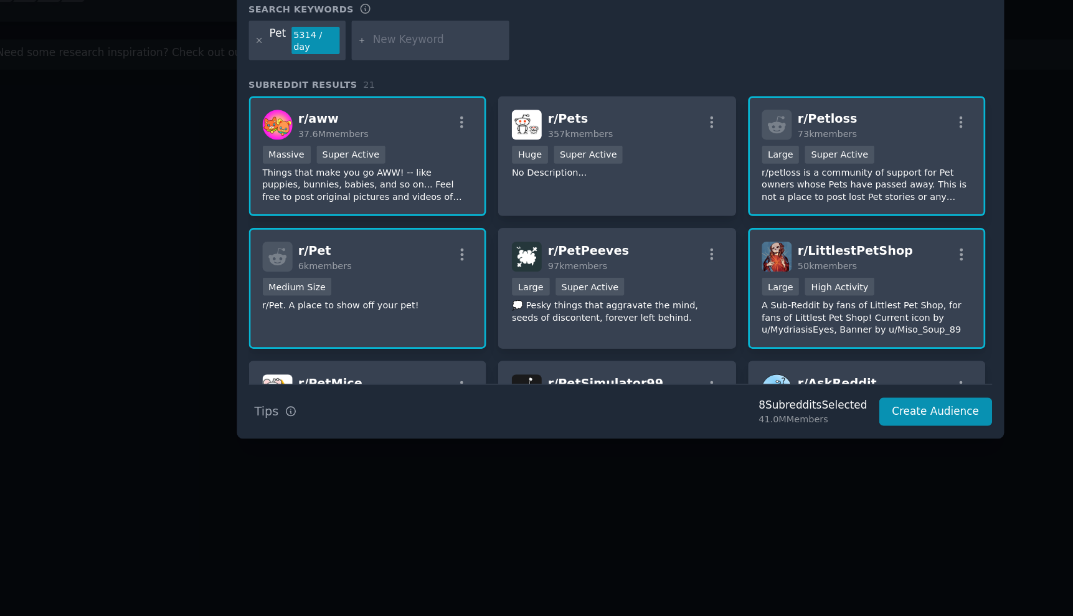
scroll to position [7, 0]
drag, startPoint x: 398, startPoint y: 304, endPoint x: 387, endPoint y: 361, distance: 58.5
click at [387, 362] on div "​ New Audience - Select Subreddits Search keywords Pet 5314 / day Subreddit Res…" at bounding box center [536, 308] width 1064 height 616
click at [411, 333] on div at bounding box center [536, 308] width 1073 height 616
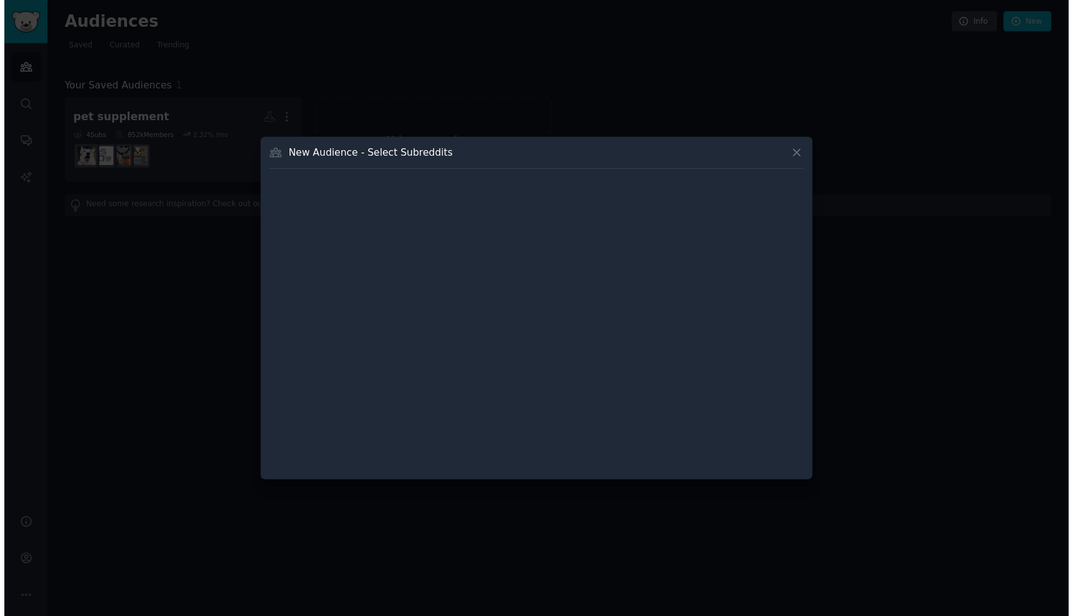
scroll to position [6, 0]
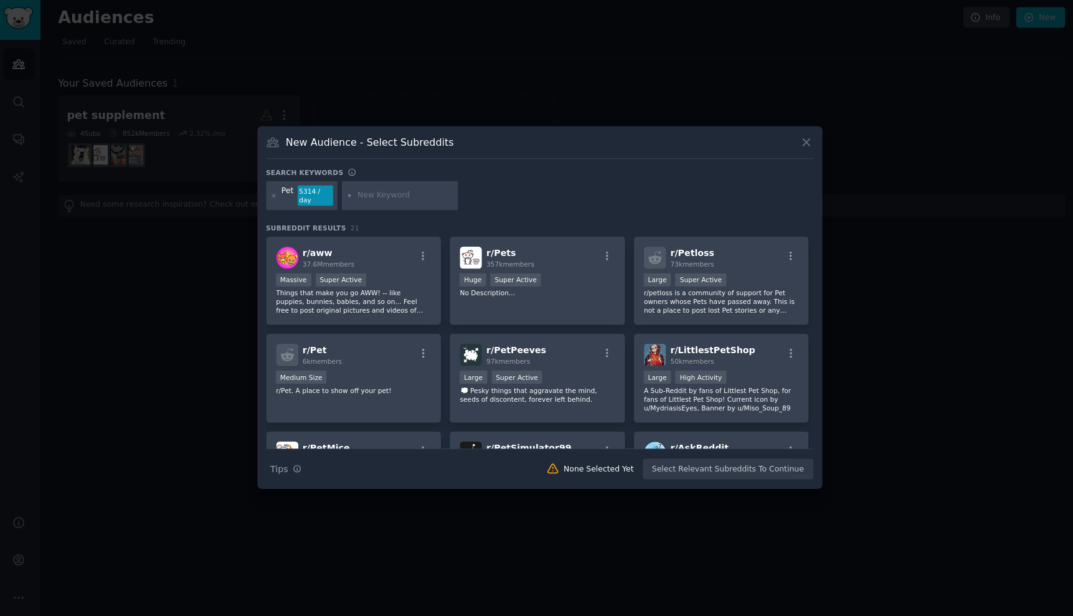
click at [165, 257] on div at bounding box center [536, 308] width 1073 height 616
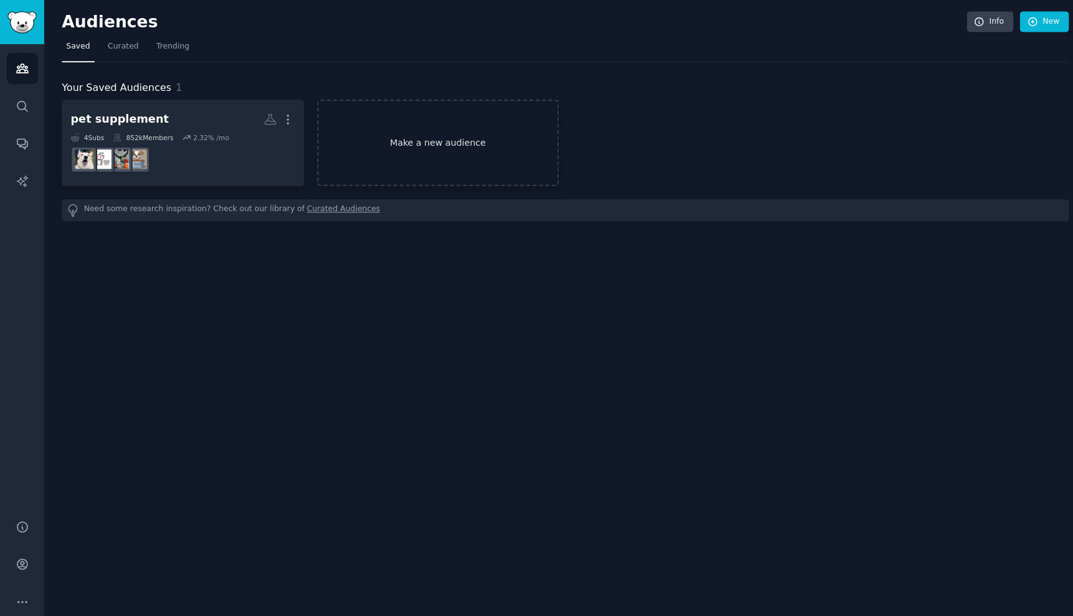
click at [423, 141] on link "Make a new audience" at bounding box center [432, 140] width 239 height 85
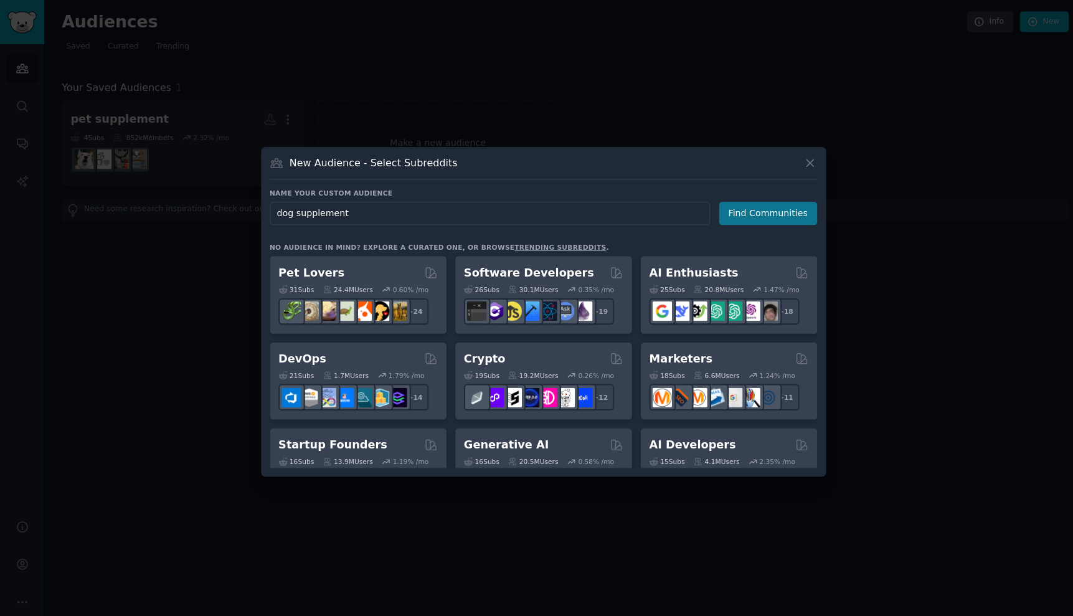
type input "dog supplement"
click at [754, 202] on button "Find Communities" at bounding box center [758, 210] width 97 height 23
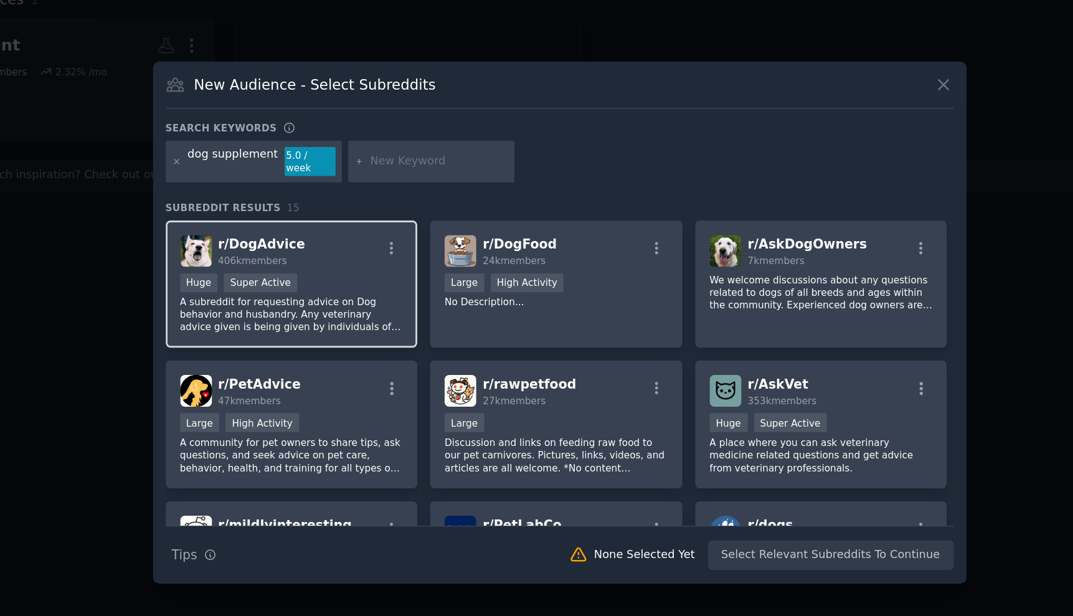
click at [276, 248] on div "r/ DogAdvice 406k members" at bounding box center [352, 259] width 153 height 22
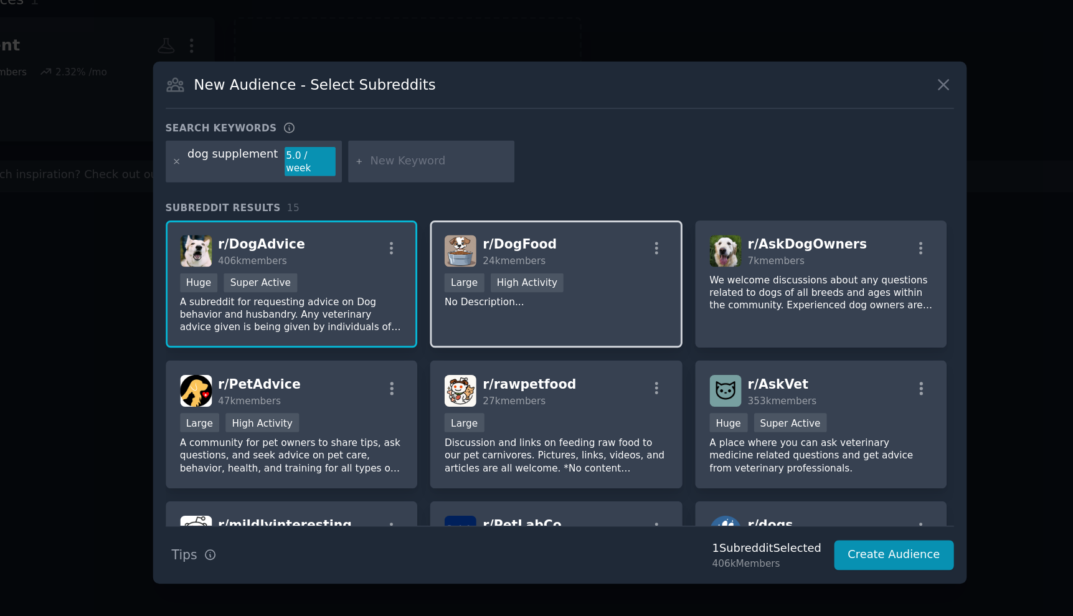
click at [458, 289] on p "No Description..." at bounding box center [534, 293] width 153 height 9
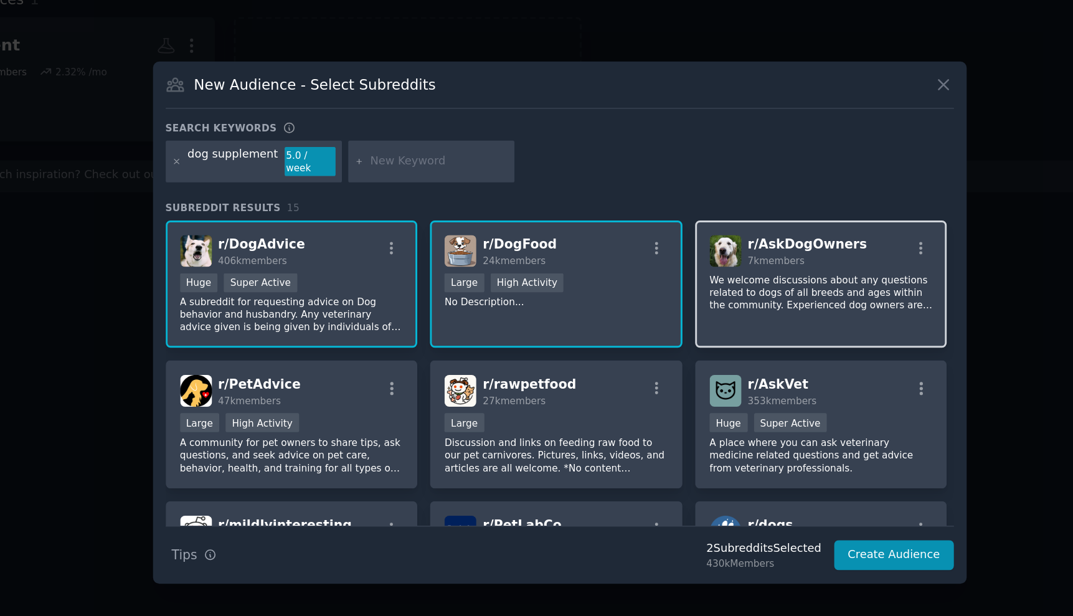
click at [629, 238] on div "r/ AskDogOwners 7k members We welcome discussions about any questions related t…" at bounding box center [715, 282] width 173 height 88
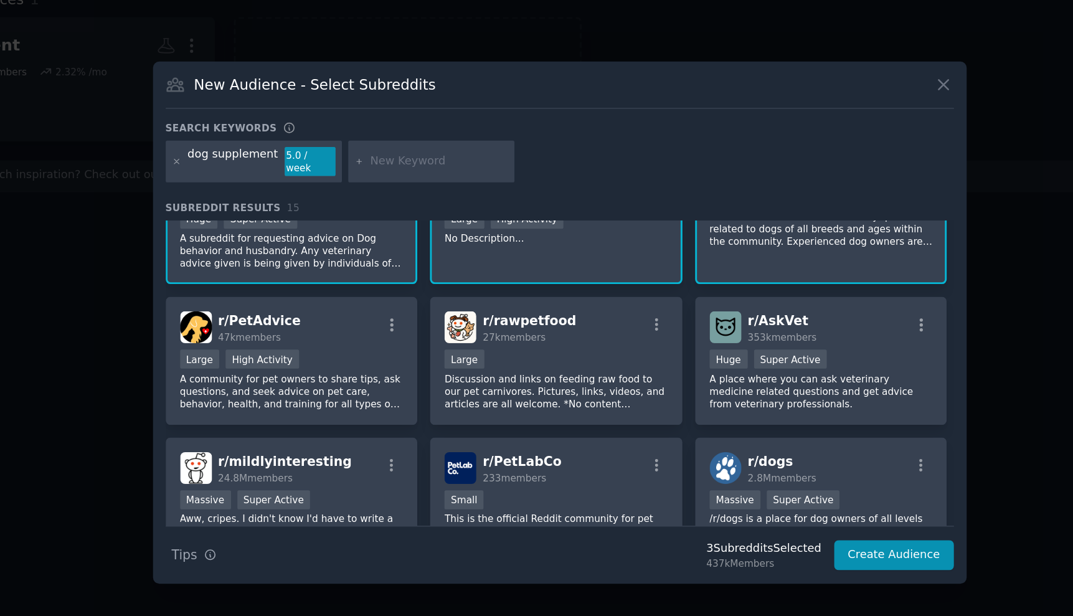
scroll to position [57, 0]
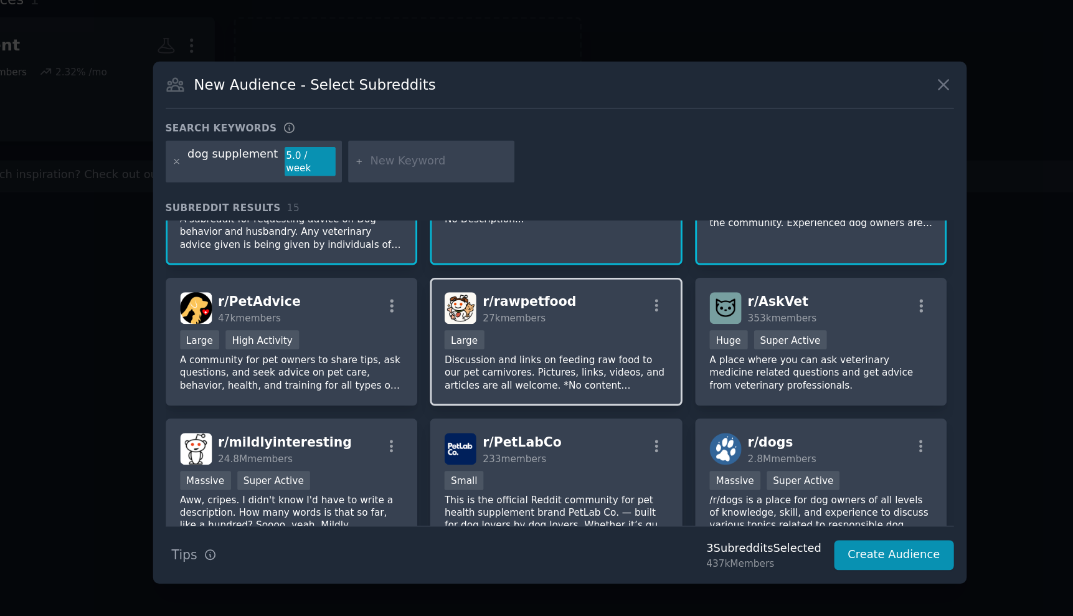
click at [458, 313] on div "Large" at bounding box center [534, 321] width 153 height 16
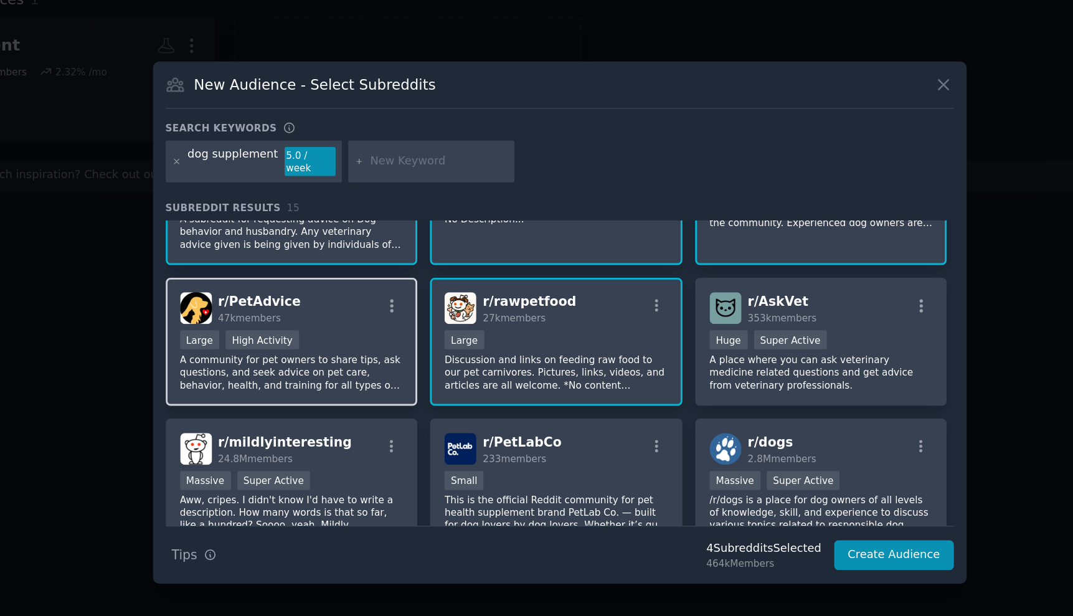
click at [266, 277] on div "r/ PetAdvice 47k members Large High Activity A community for pet owners to shar…" at bounding box center [352, 321] width 173 height 88
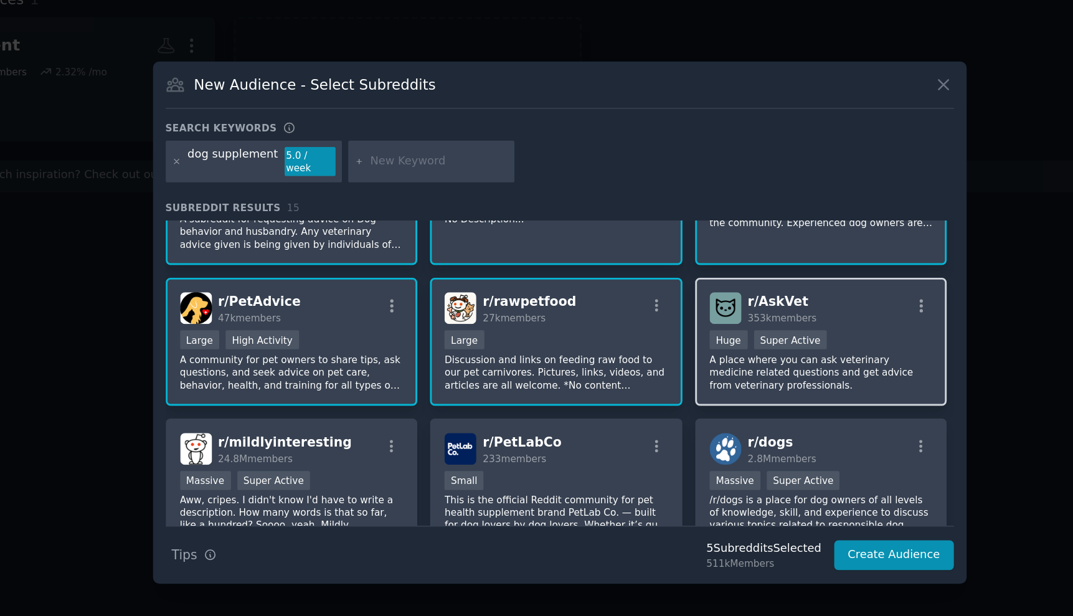
click at [639, 313] on div "Huge Super Active" at bounding box center [715, 321] width 153 height 16
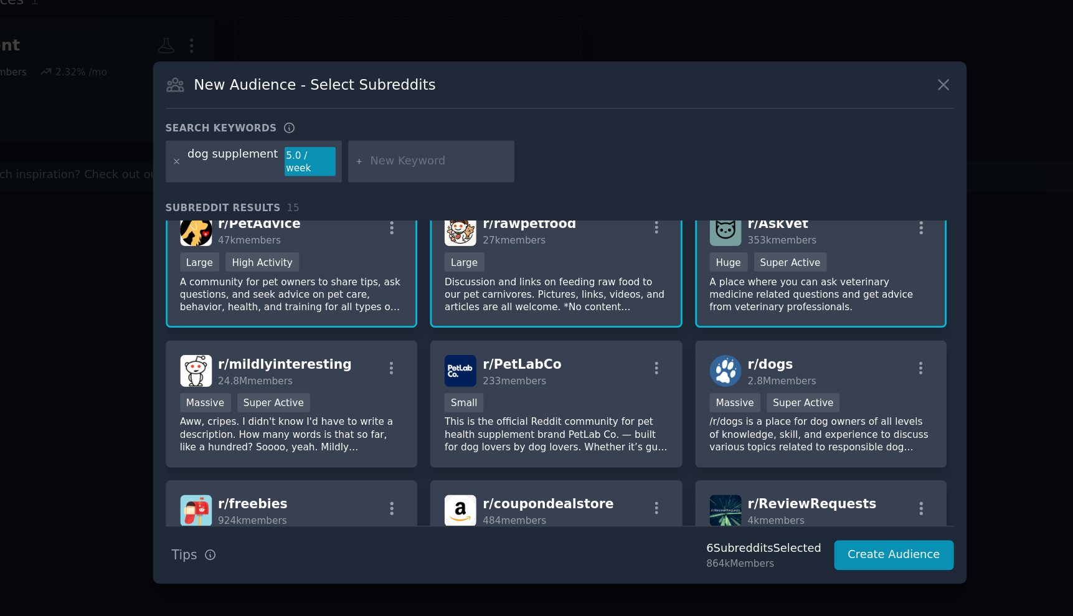
scroll to position [134, 0]
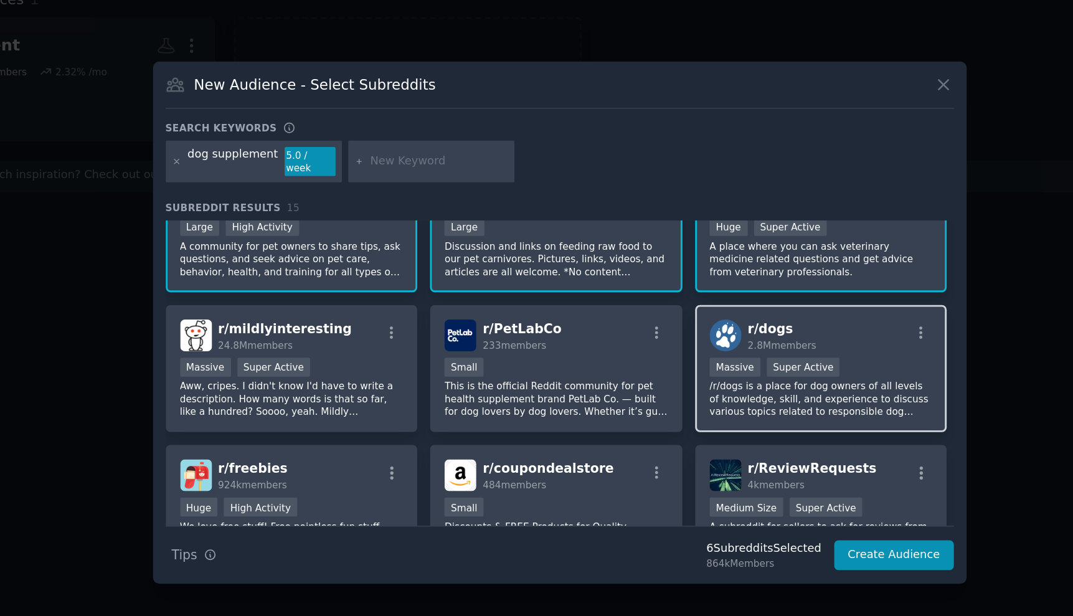
click at [639, 347] on p "/r/dogs is a place for dog owners of all levels of knowledge, skill, and experi…" at bounding box center [715, 360] width 153 height 26
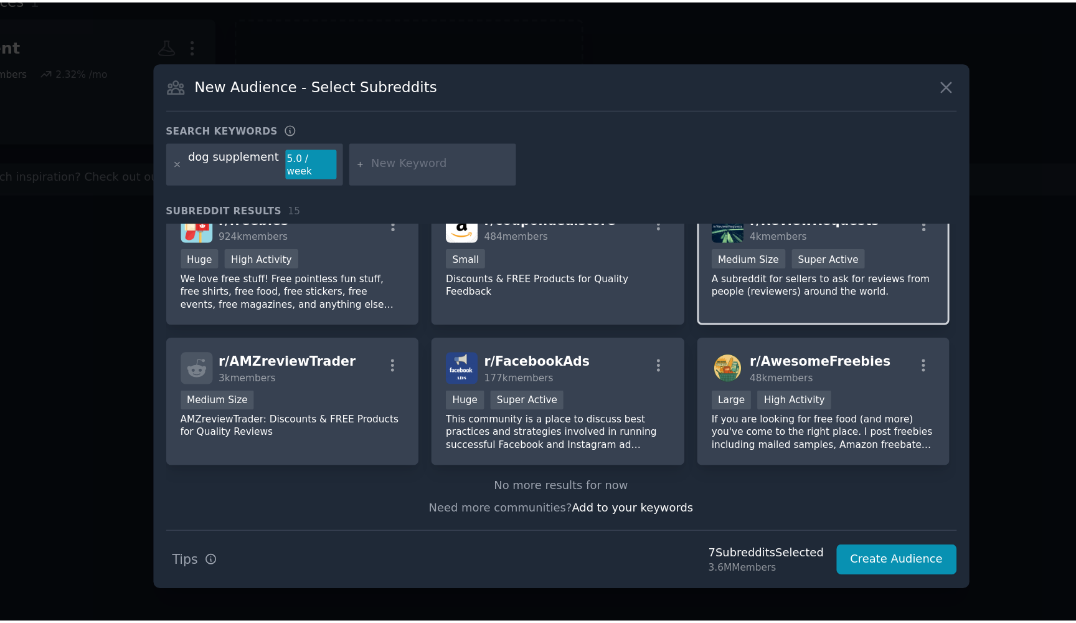
scroll to position [306, 0]
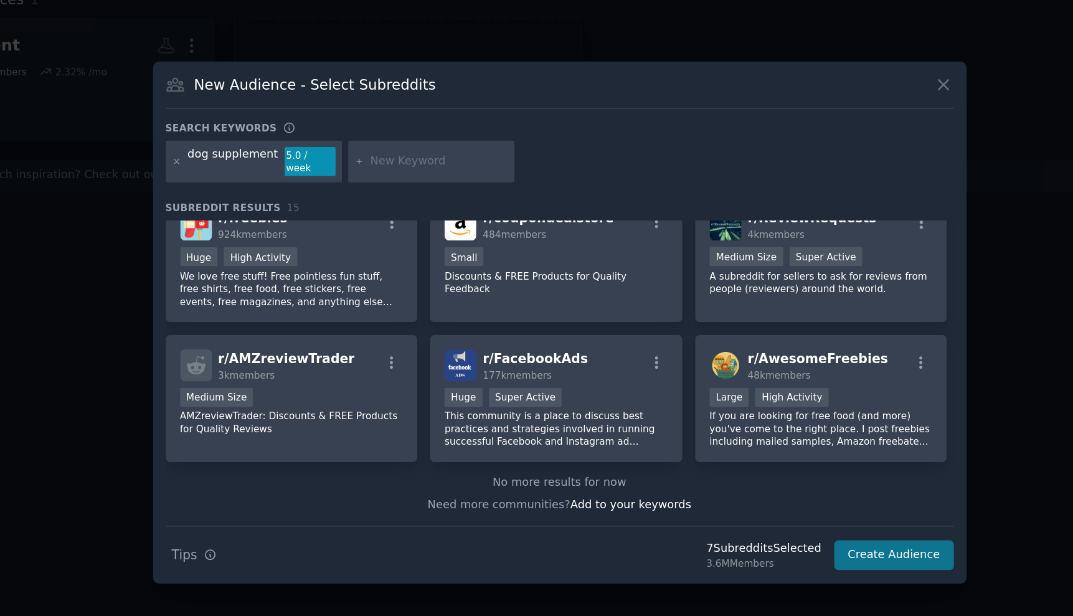
click at [725, 457] on button "Create Audience" at bounding box center [766, 467] width 82 height 21
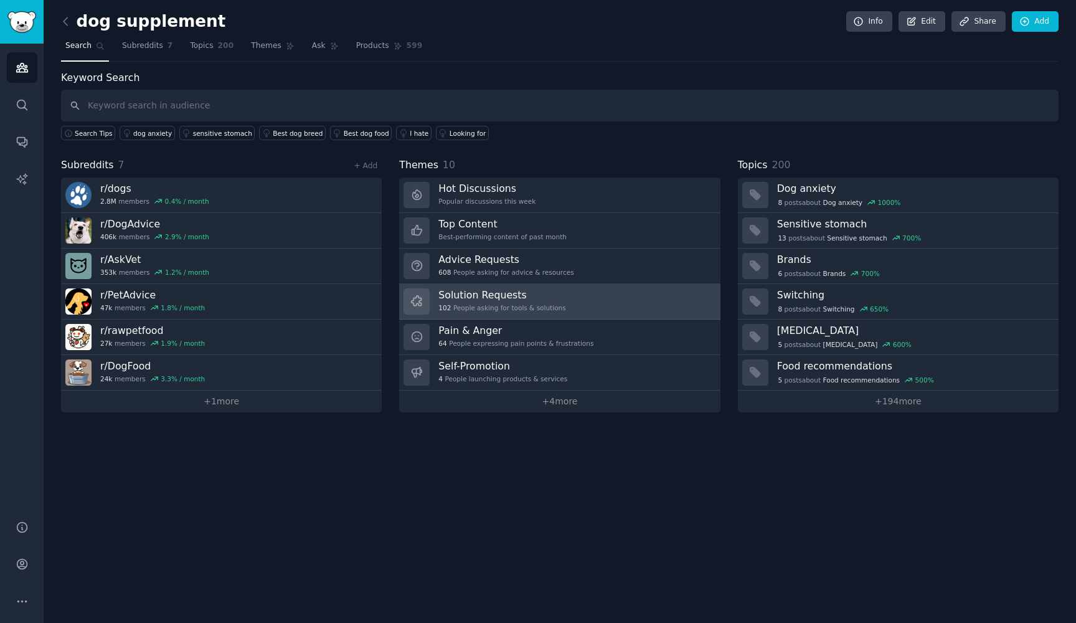
click at [539, 299] on h3 "Solution Requests" at bounding box center [501, 294] width 127 height 13
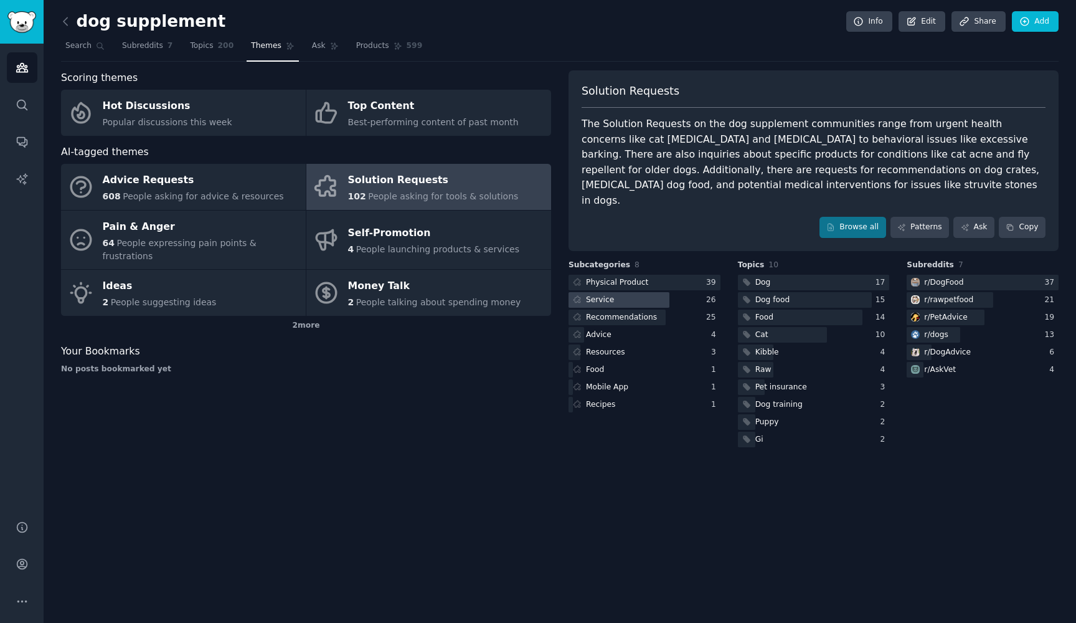
click at [632, 292] on div at bounding box center [618, 300] width 101 height 16
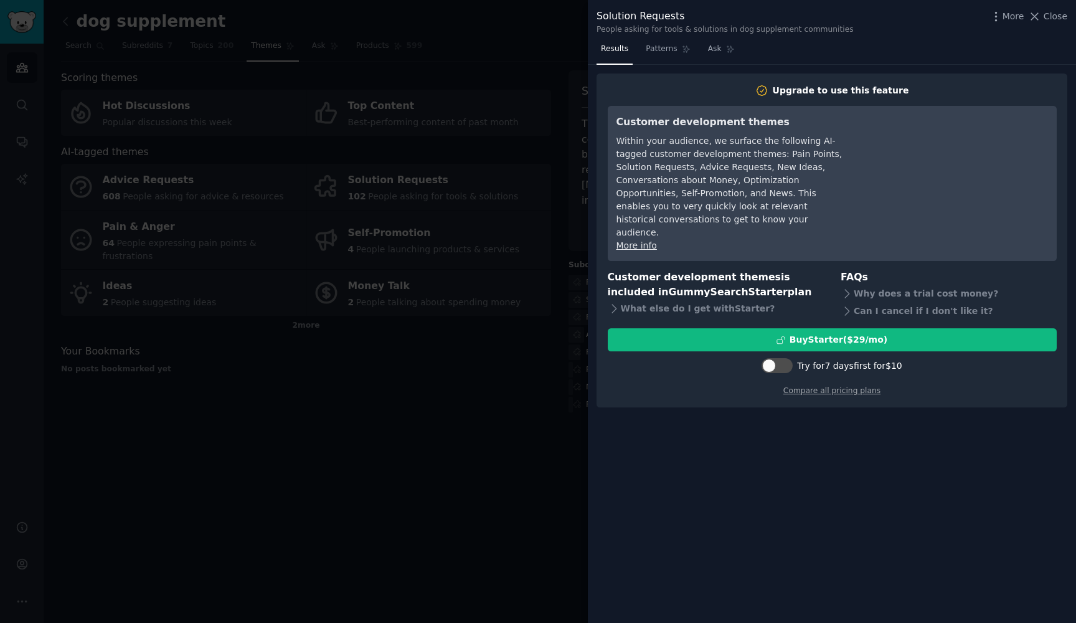
click at [441, 505] on div at bounding box center [538, 311] width 1076 height 623
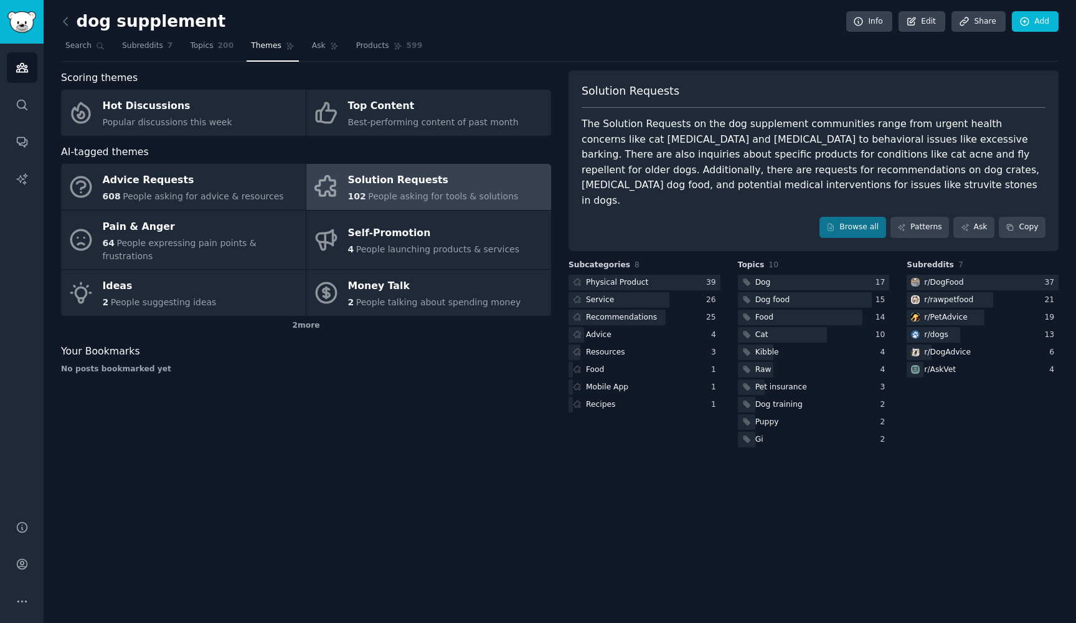
click at [643, 260] on div "Subcategories 8 Physical Product 39 Service 26 Recommendations 25 Advice 4 Reso…" at bounding box center [644, 355] width 152 height 190
click at [636, 277] on div "Physical Product" at bounding box center [617, 282] width 62 height 11
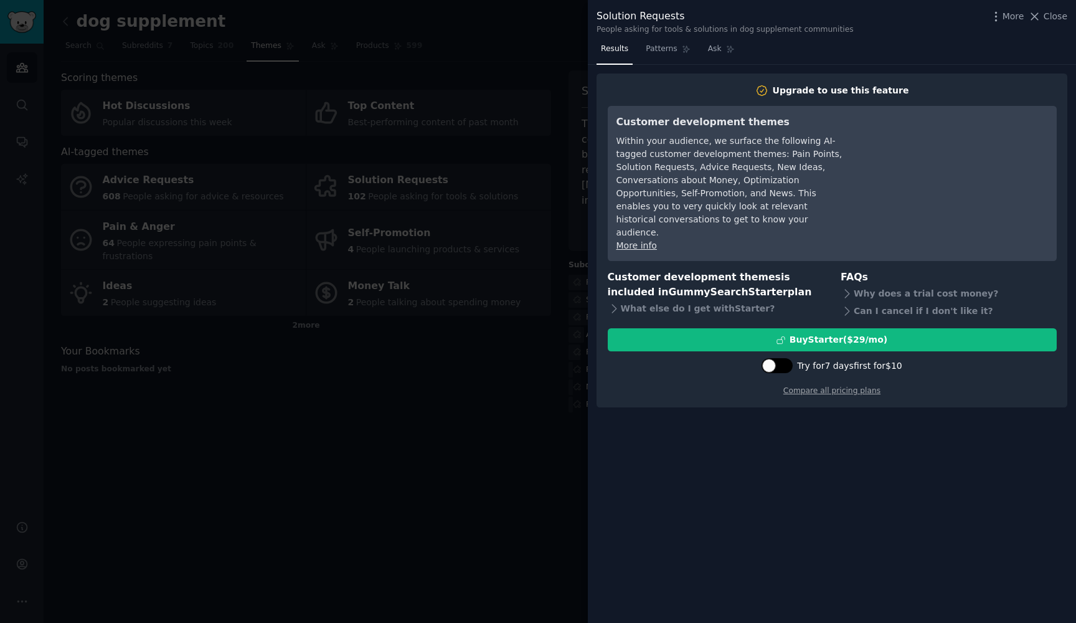
click at [766, 359] on div at bounding box center [769, 366] width 14 height 14
checkbox input "true"
click at [657, 53] on span "Patterns" at bounding box center [661, 49] width 31 height 11
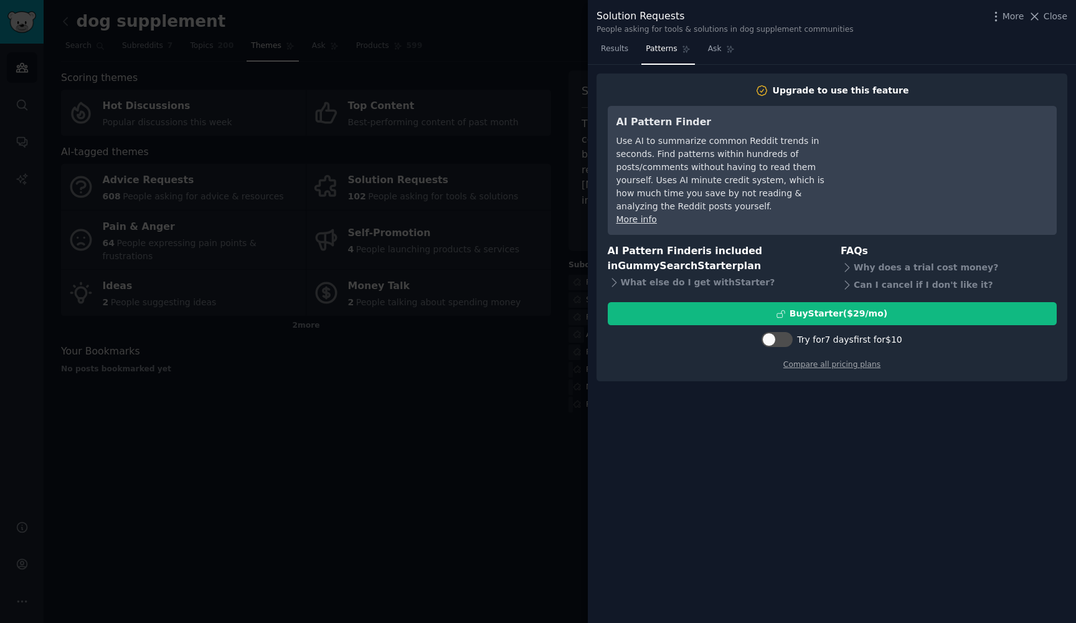
click at [702, 50] on nav "Results Patterns Ask" at bounding box center [667, 52] width 143 height 26
click at [710, 53] on span "Ask" at bounding box center [715, 49] width 14 height 11
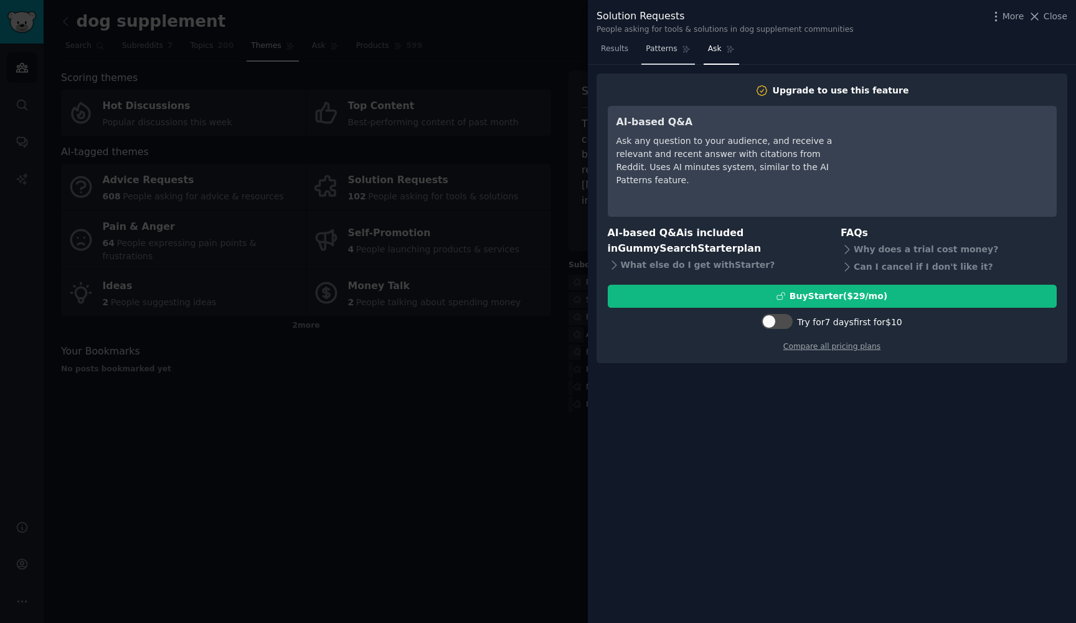
click at [671, 51] on span "Patterns" at bounding box center [661, 49] width 31 height 11
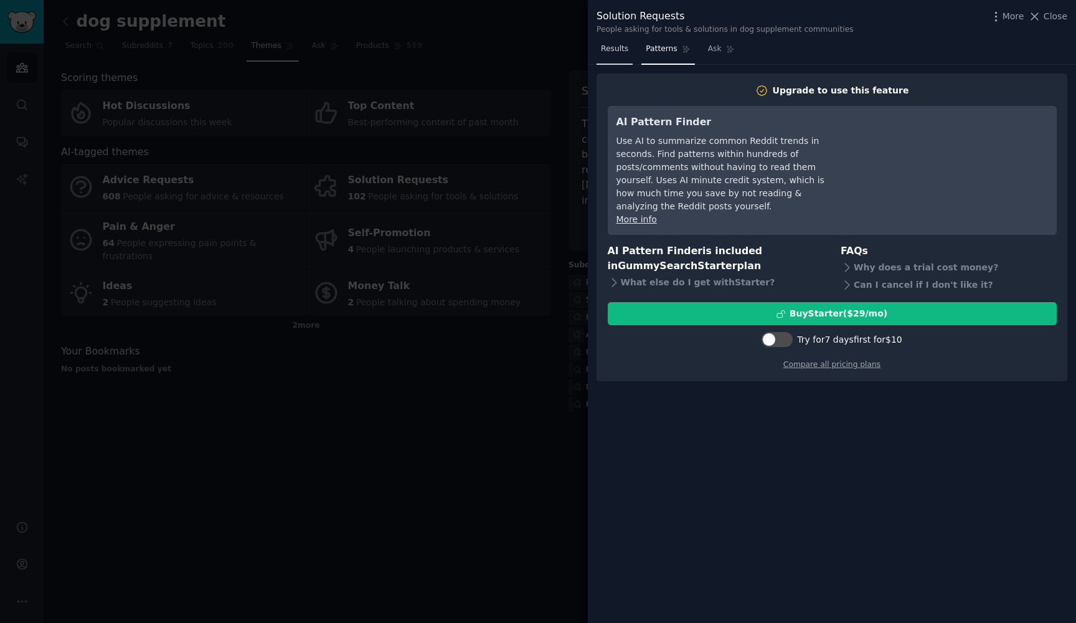
click at [617, 50] on span "Results" at bounding box center [614, 49] width 27 height 11
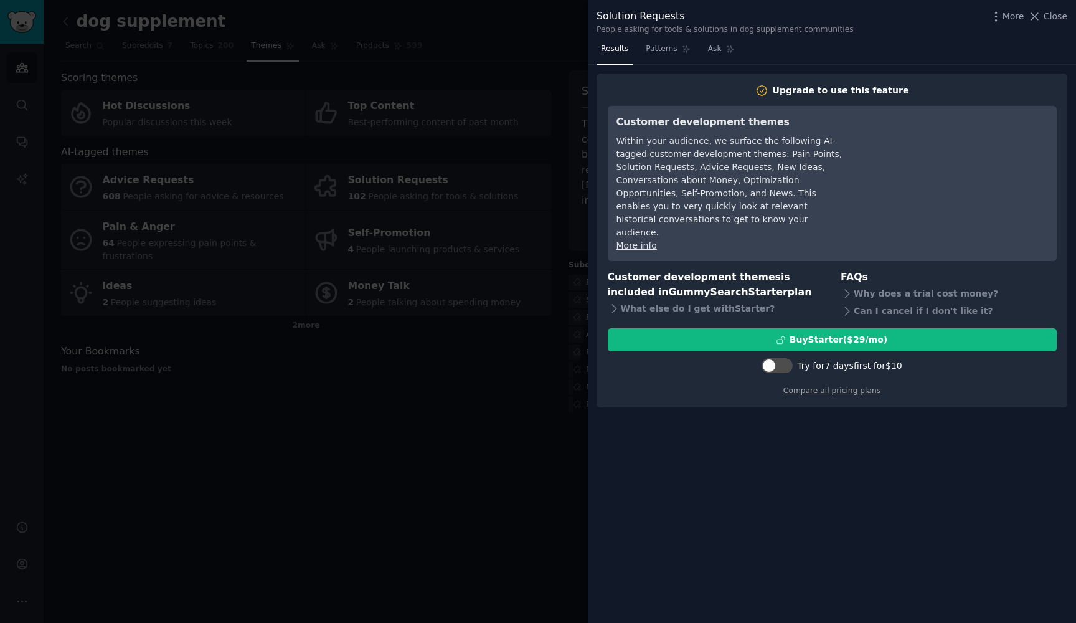
click at [771, 358] on div at bounding box center [776, 367] width 31 height 19
click at [778, 358] on div at bounding box center [776, 365] width 31 height 15
checkbox input "true"
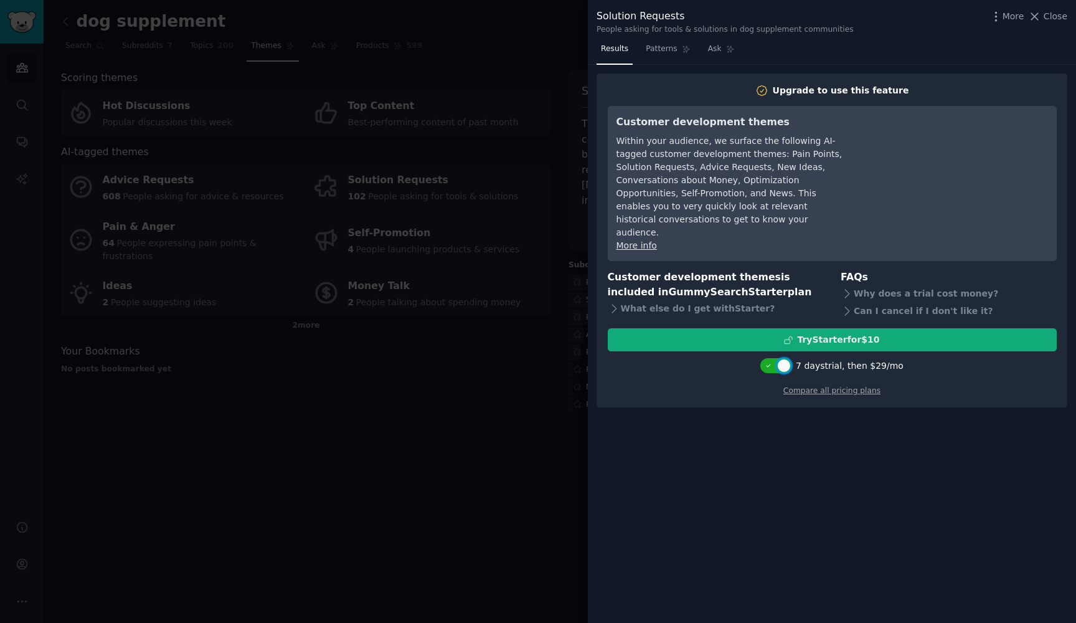
click at [849, 333] on div "Try Starter for $10" at bounding box center [838, 339] width 82 height 13
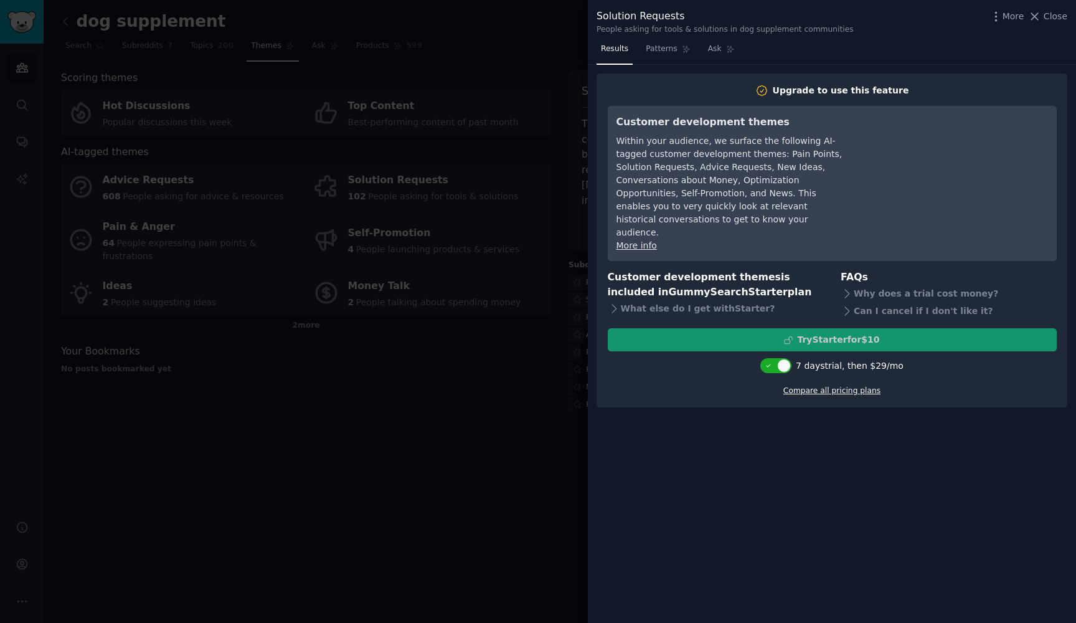
click at [852, 386] on link "Compare all pricing plans" at bounding box center [831, 390] width 97 height 9
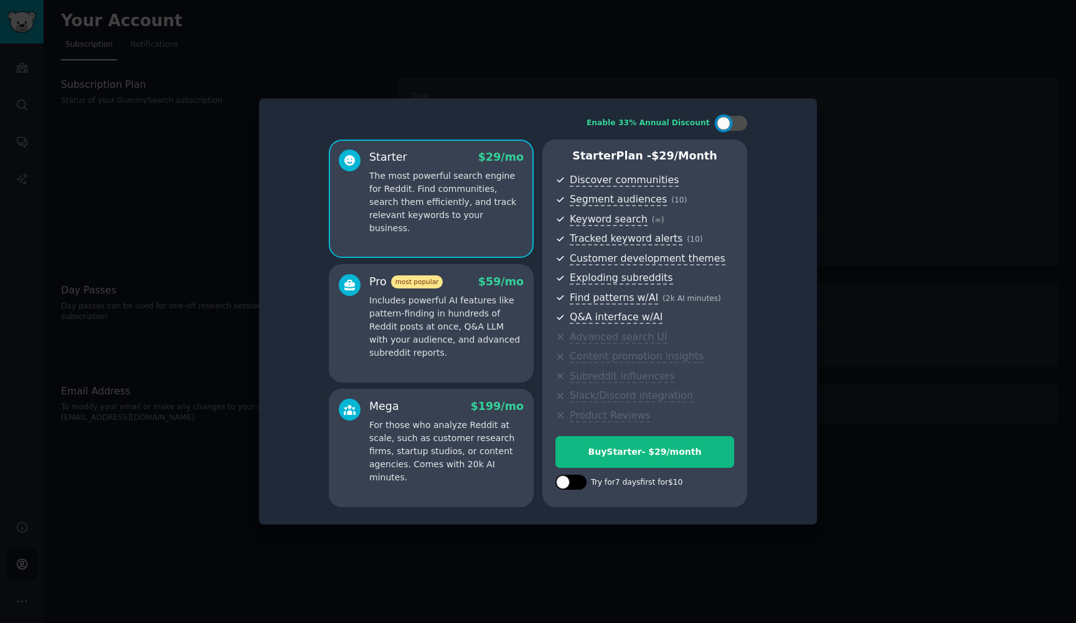
click at [571, 483] on div at bounding box center [570, 481] width 31 height 15
checkbox input "true"
click at [454, 351] on p "Includes powerful AI features like pattern-finding in hundreds of Reddit posts …" at bounding box center [446, 326] width 154 height 65
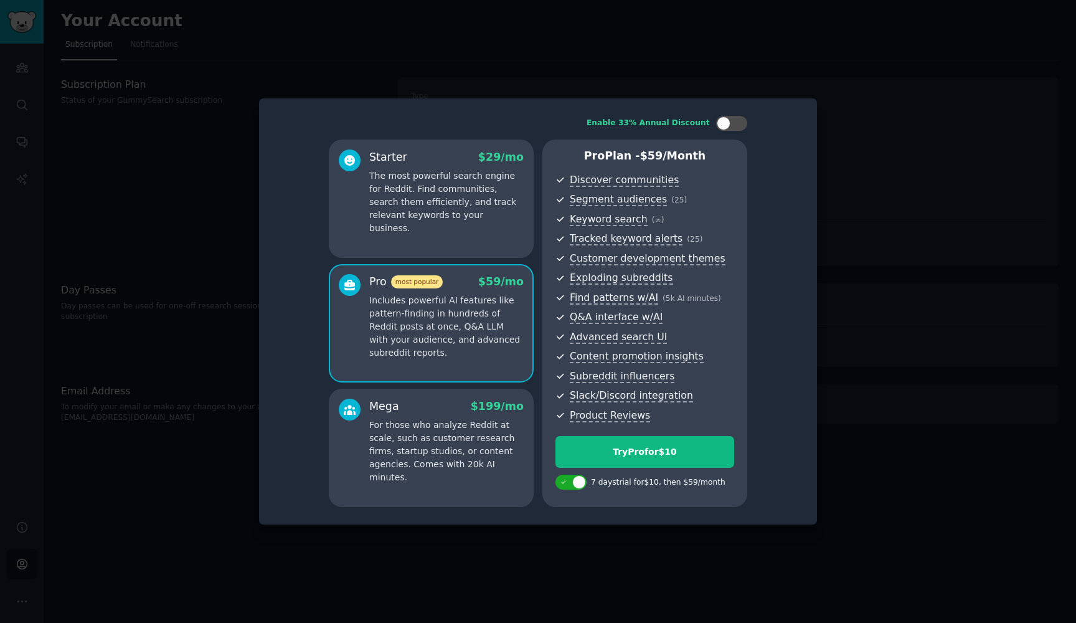
click at [464, 206] on p "The most powerful search engine for Reddit. Find communities, search them effic…" at bounding box center [446, 201] width 154 height 65
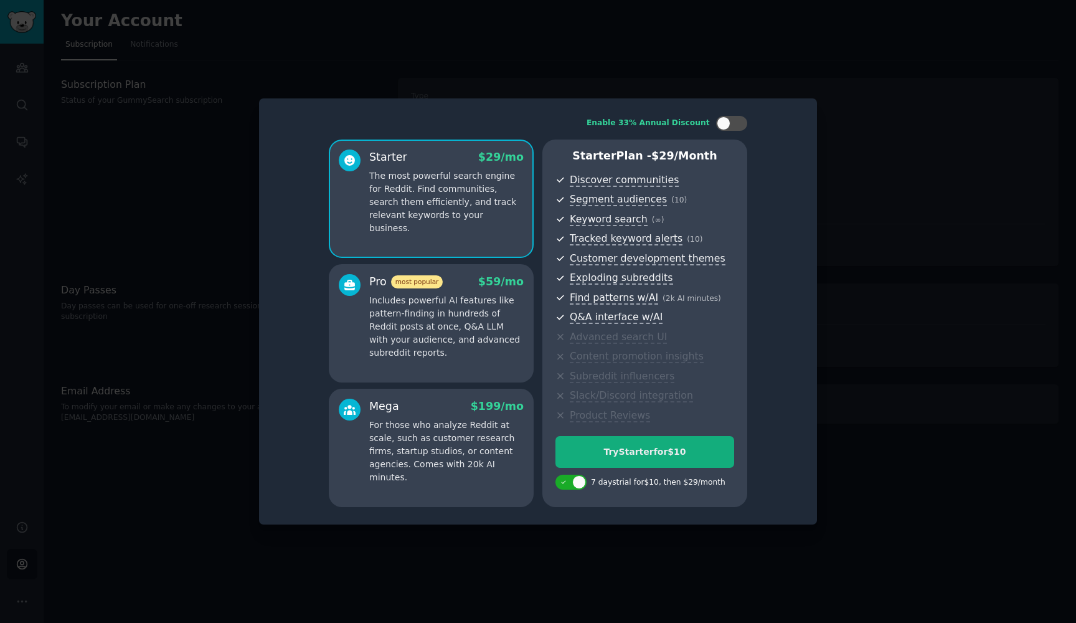
click at [681, 448] on div "Try Starter for $10" at bounding box center [644, 451] width 177 height 13
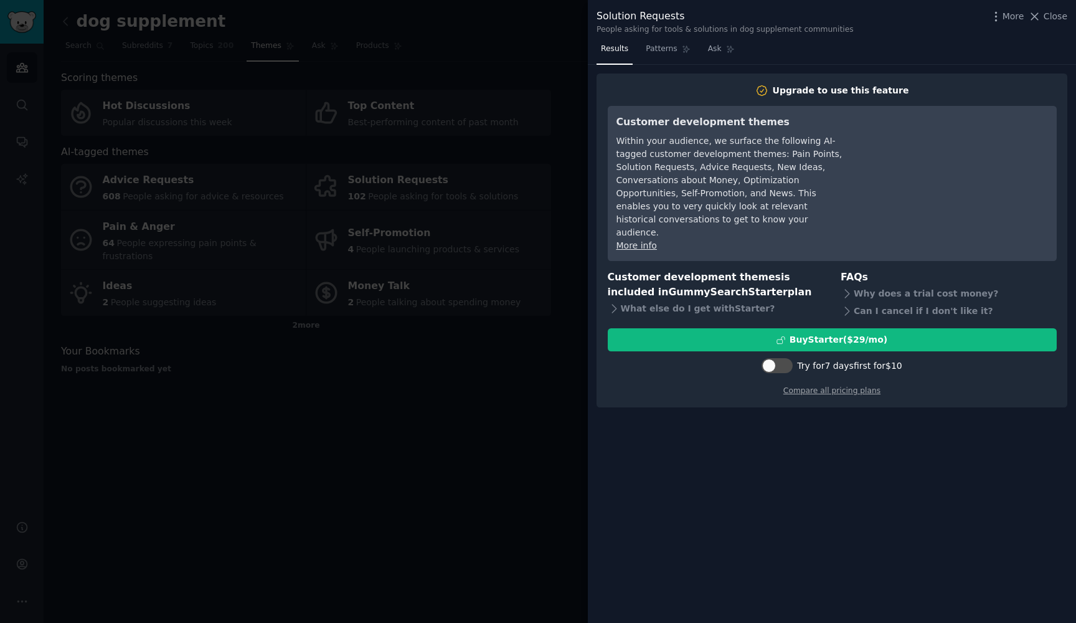
click at [360, 457] on div at bounding box center [538, 311] width 1076 height 623
